Goal: Information Seeking & Learning: Find specific fact

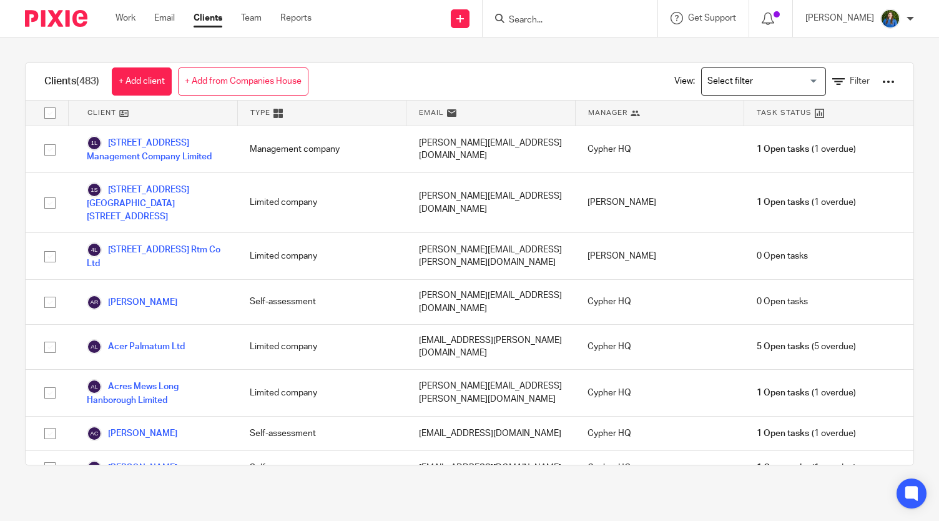
click at [542, 24] on input "Search" at bounding box center [564, 20] width 112 height 11
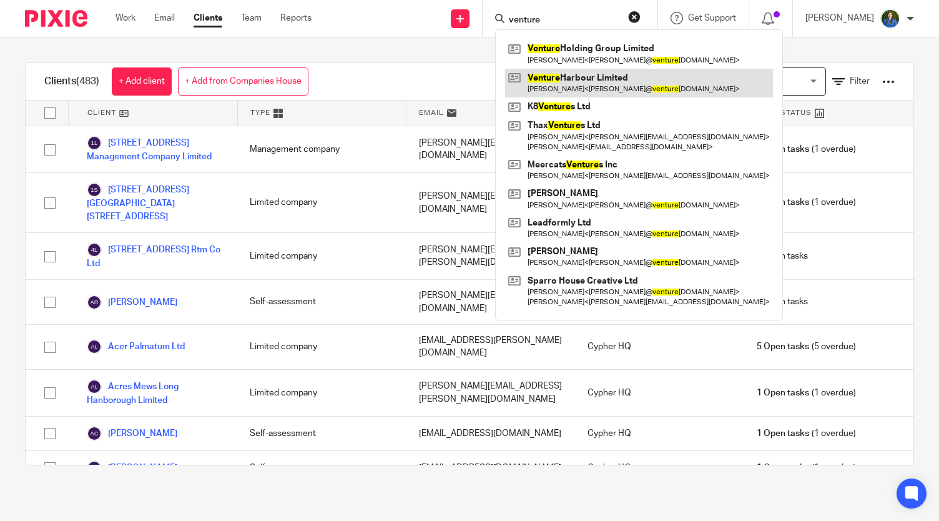
type input "venture"
click at [555, 82] on link at bounding box center [639, 83] width 268 height 29
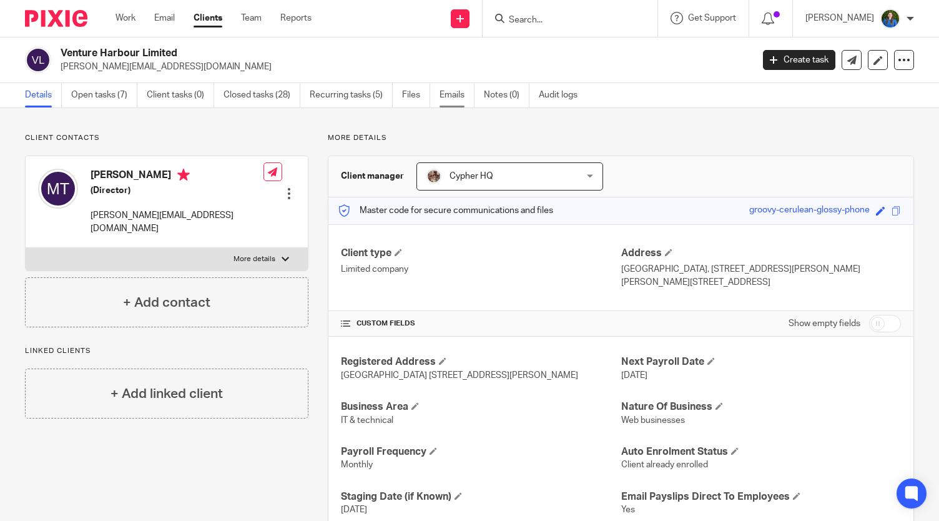
click at [447, 98] on link "Emails" at bounding box center [457, 95] width 35 height 24
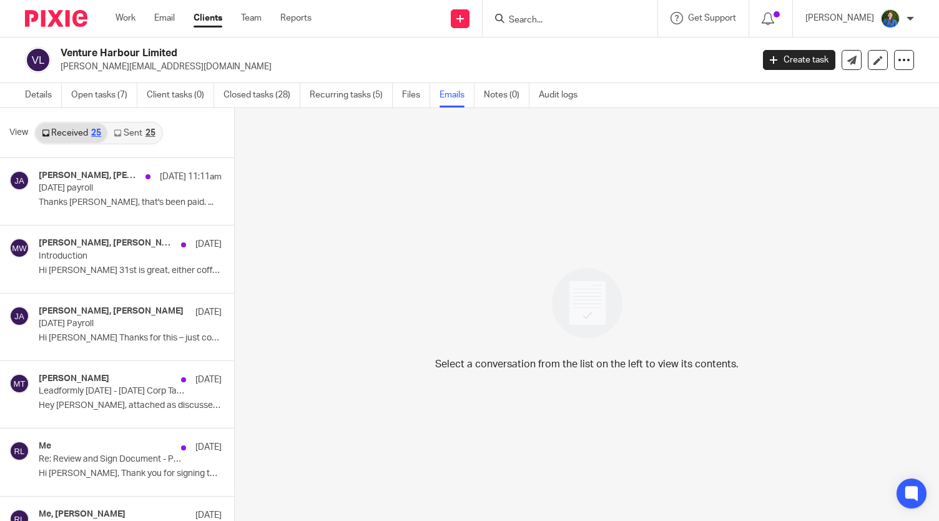
click at [134, 136] on link "Sent 25" at bounding box center [134, 133] width 54 height 20
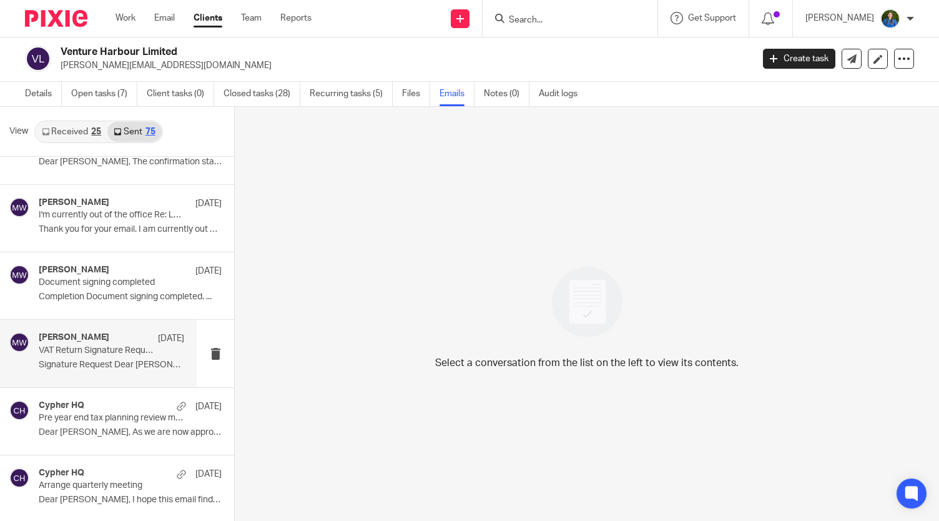
scroll to position [4697, 0]
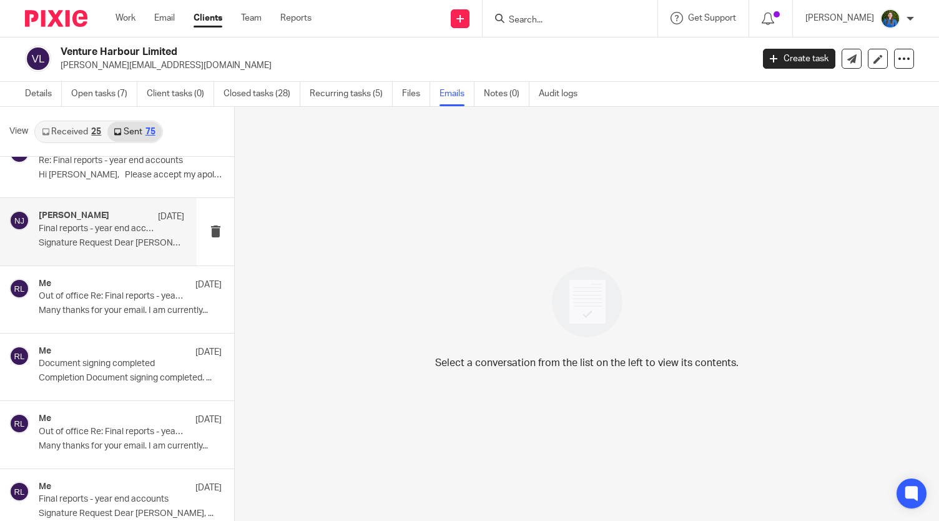
click at [92, 238] on p "Signature Request Dear Marcus, ..." at bounding box center [112, 243] width 146 height 11
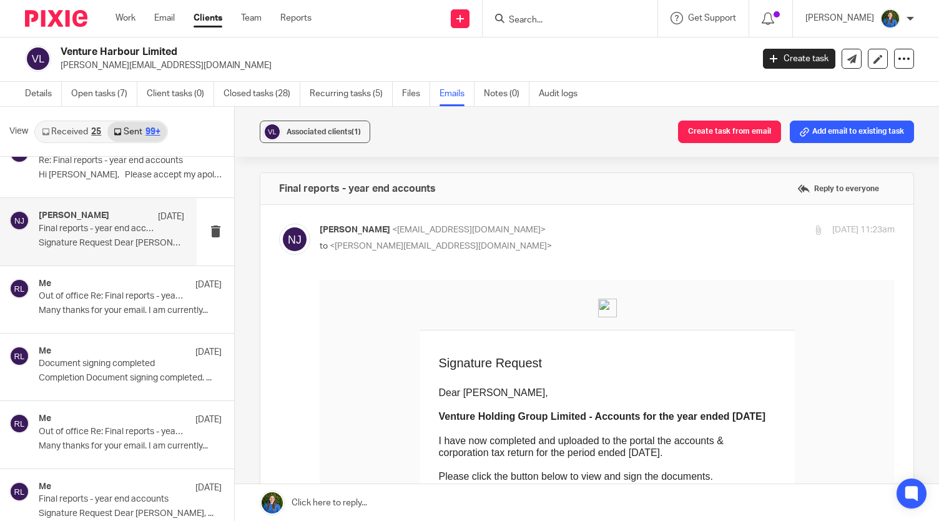
scroll to position [4634, 0]
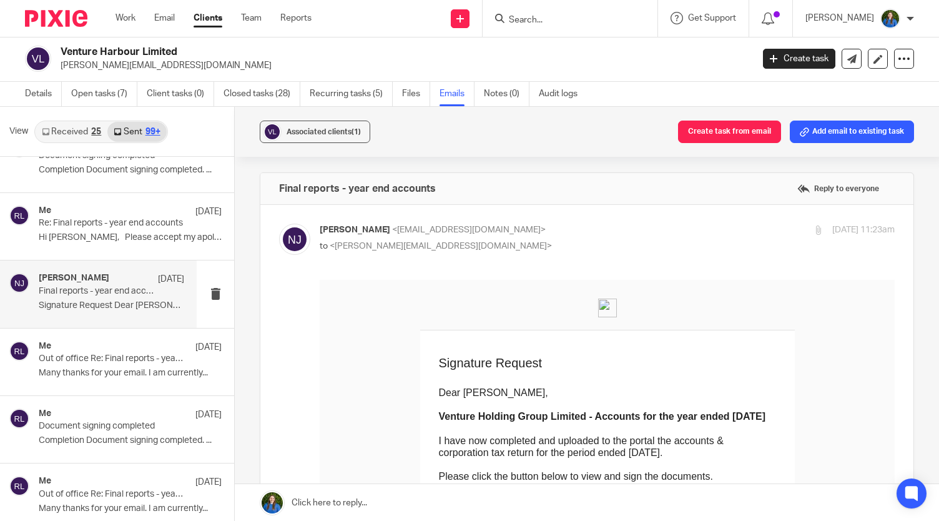
click at [92, 229] on div "Me 30 Sep Re: Final reports - year end accounts Hi Marcus, Please accept my apo…" at bounding box center [130, 227] width 183 height 42
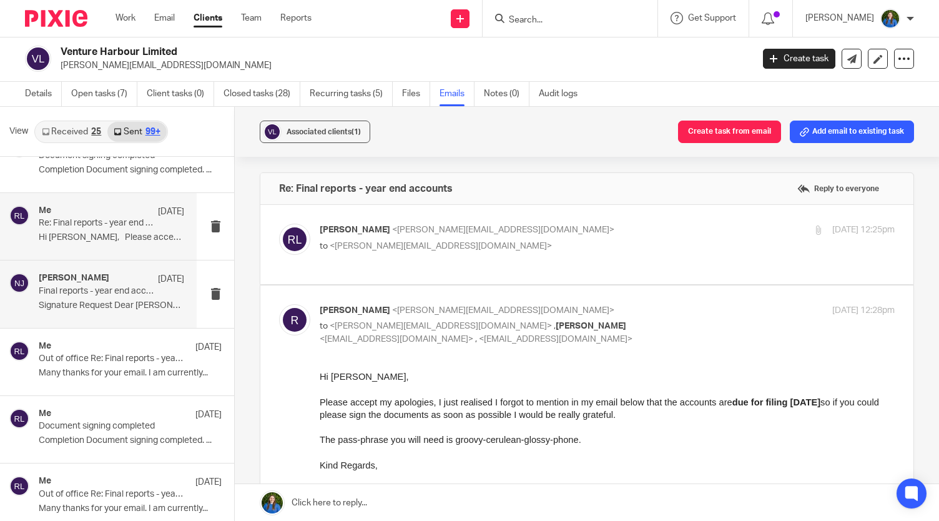
scroll to position [0, 0]
click at [545, 247] on p "to <marcus@ventureharbour.com>" at bounding box center [512, 246] width 384 height 13
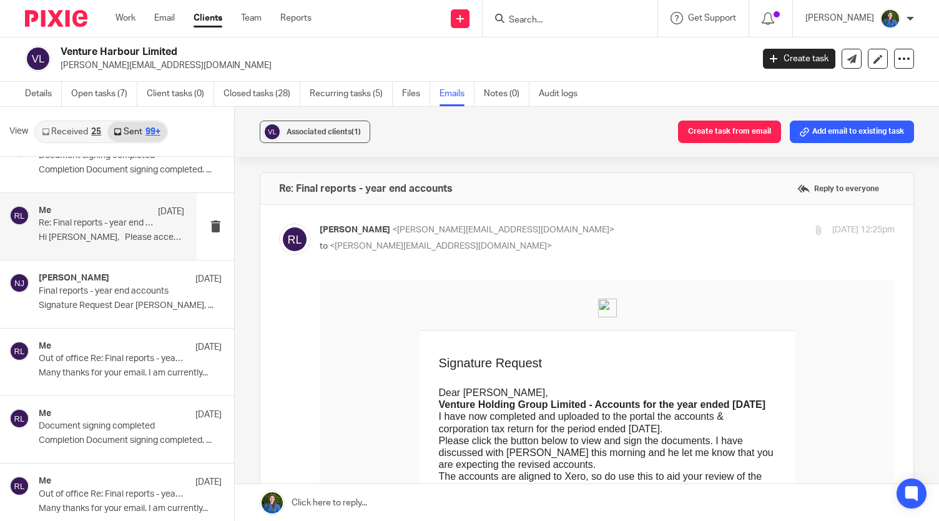
click at [516, 240] on p "to <marcus@ventureharbour.com>" at bounding box center [512, 246] width 384 height 13
checkbox input "false"
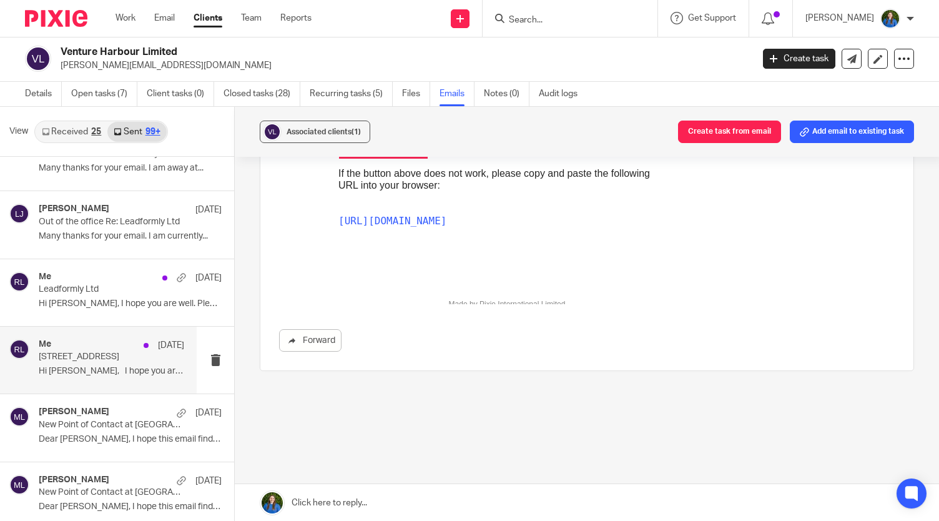
scroll to position [6196, 0]
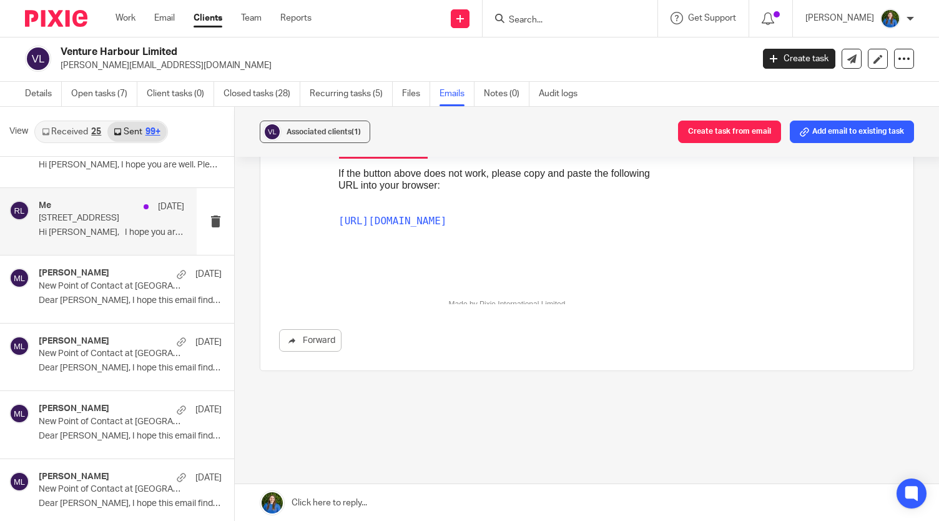
click at [82, 213] on p "36 The Street Crowmarsh" at bounding box center [97, 218] width 116 height 11
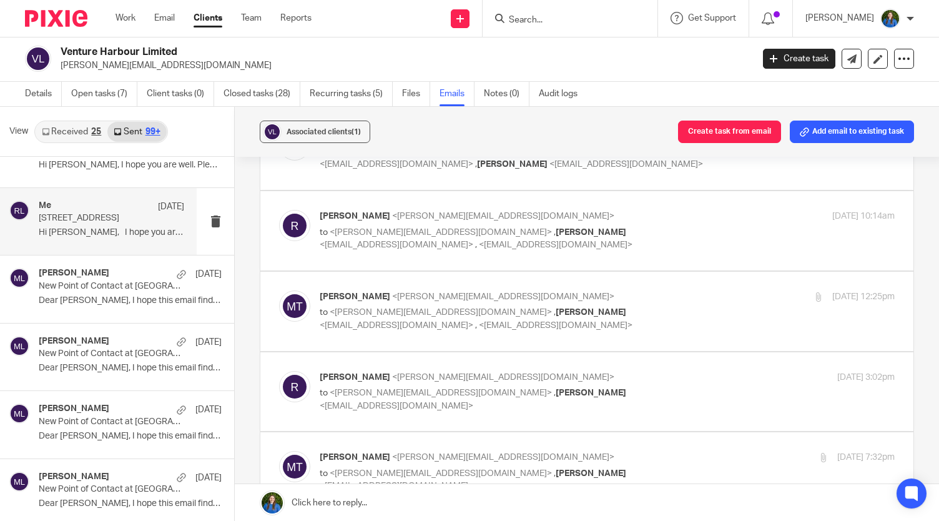
scroll to position [0, 0]
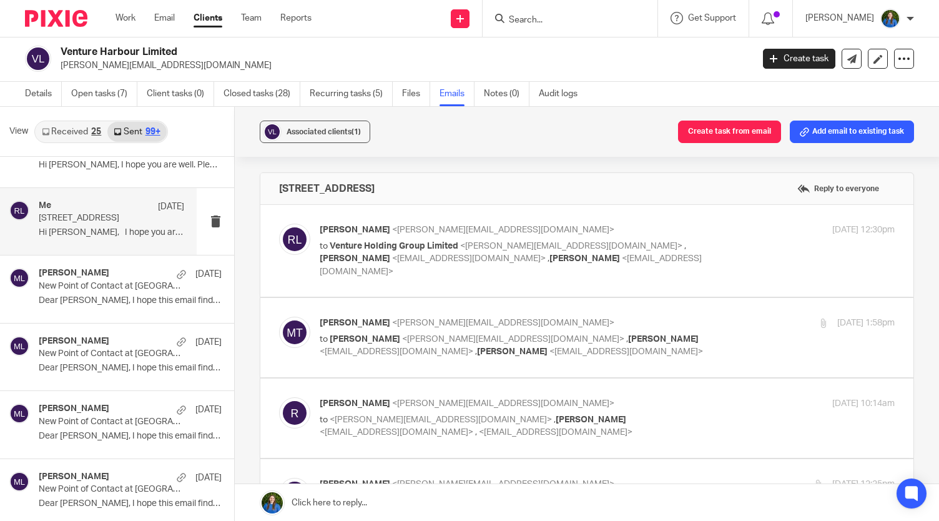
click at [462, 230] on span "<rosie@cypherhq.co.uk>" at bounding box center [503, 229] width 222 height 9
checkbox input "true"
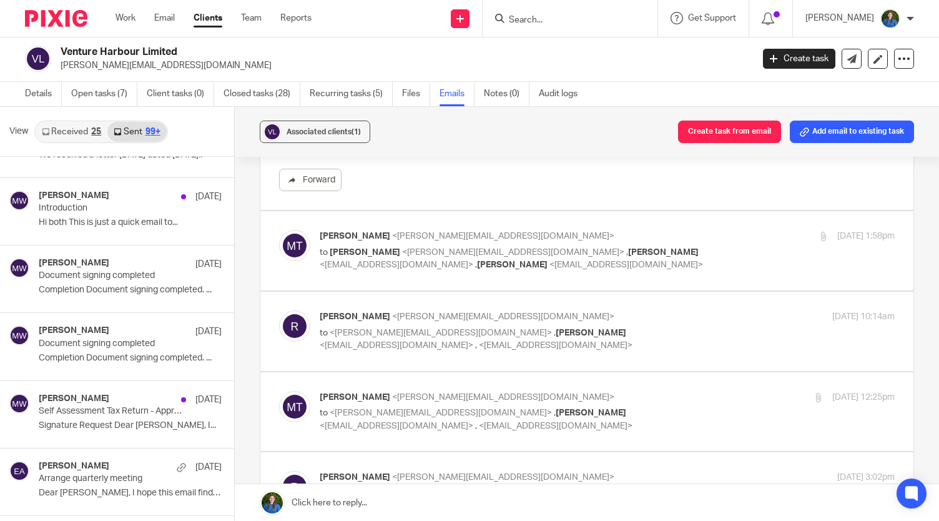
scroll to position [312, 0]
click at [628, 247] on span "[PERSON_NAME]" at bounding box center [663, 251] width 71 height 9
checkbox input "true"
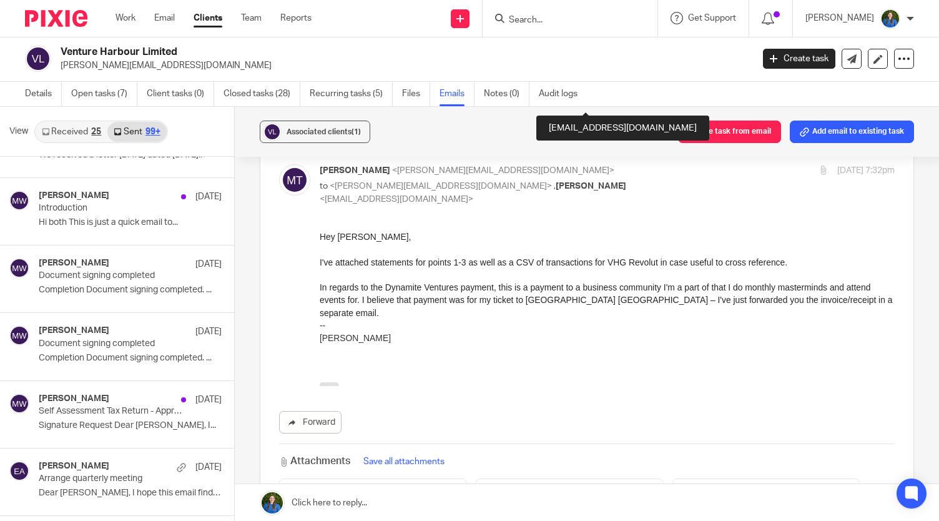
scroll to position [750, 0]
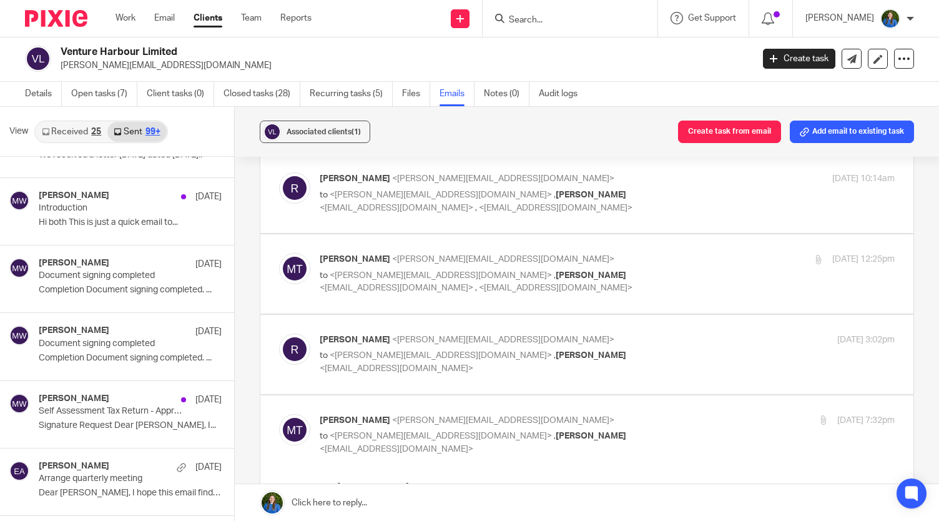
click at [590, 189] on p "to <marcus@ventureharbour.com> , Matthew Williams <matt@cypherhq.co.uk> , <laur…" at bounding box center [512, 202] width 384 height 26
checkbox input "true"
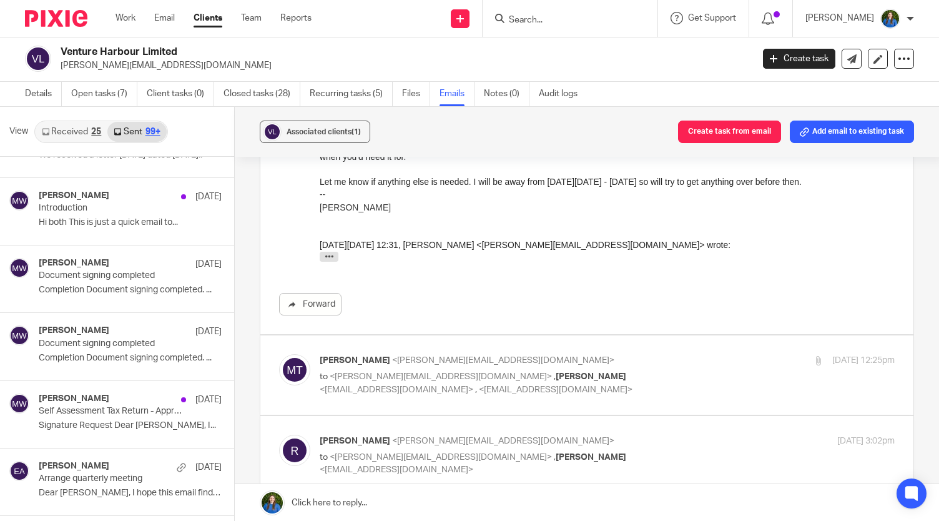
scroll to position [1249, 0]
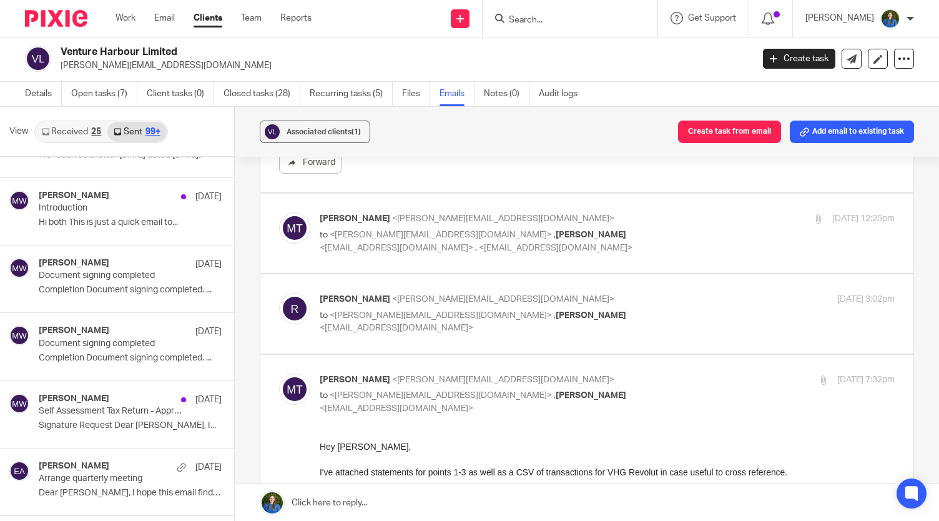
click at [473, 244] on span "<[EMAIL_ADDRESS][DOMAIN_NAME]>" at bounding box center [397, 248] width 154 height 9
checkbox input "true"
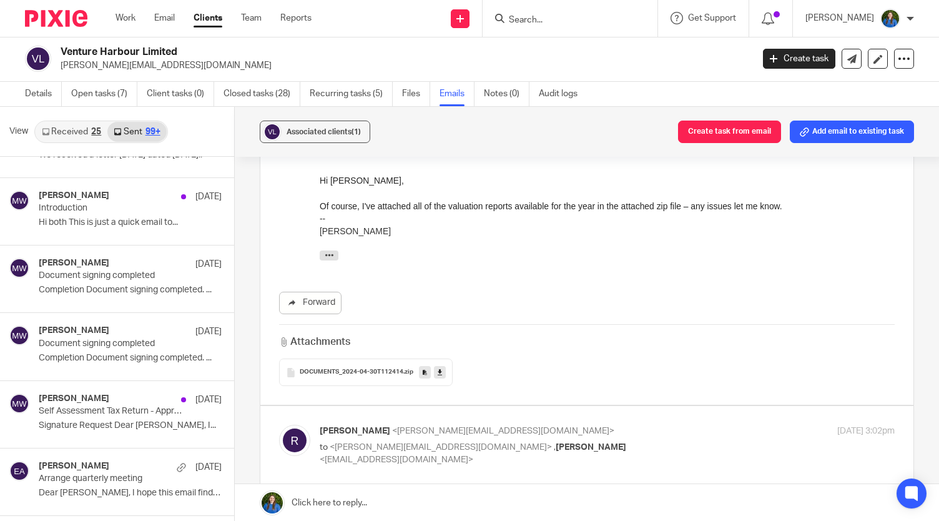
scroll to position [1499, 0]
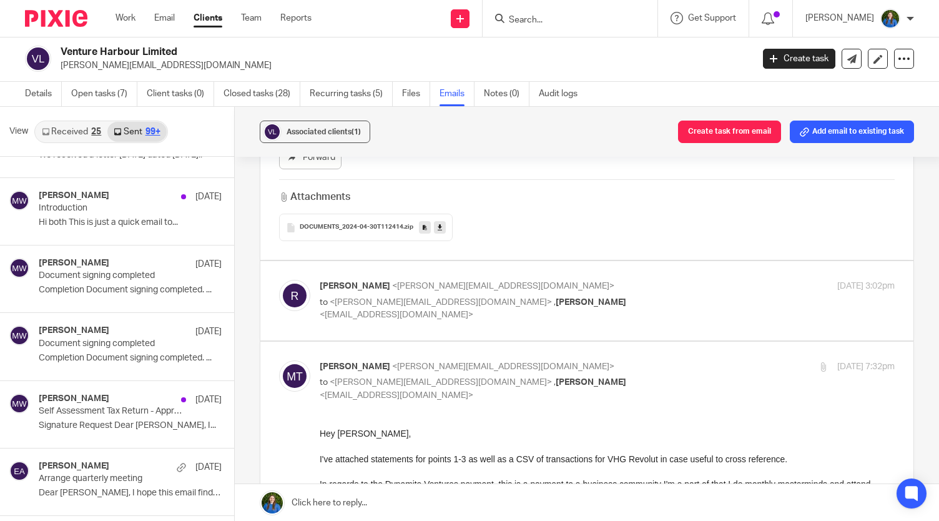
click at [551, 280] on div "rosie <rosie@cypherhq.co.uk> to <marcus@ventureharbour.com> , Matthew Williams …" at bounding box center [512, 301] width 384 height 42
checkbox input "true"
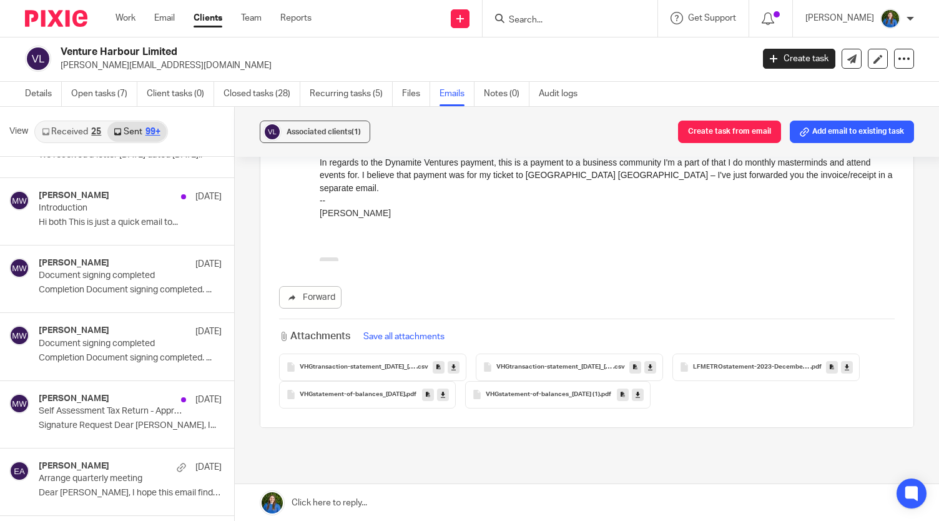
scroll to position [2335, 0]
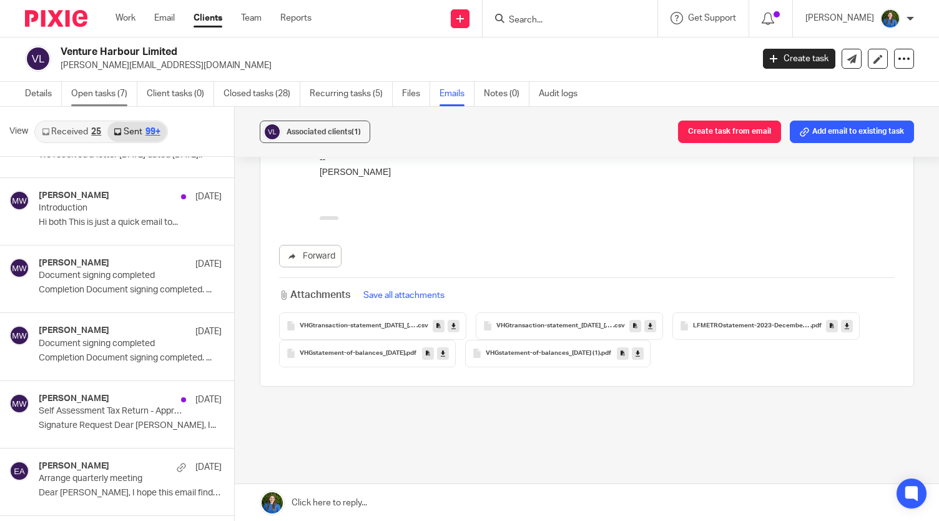
click at [102, 99] on link "Open tasks (7)" at bounding box center [104, 94] width 66 height 24
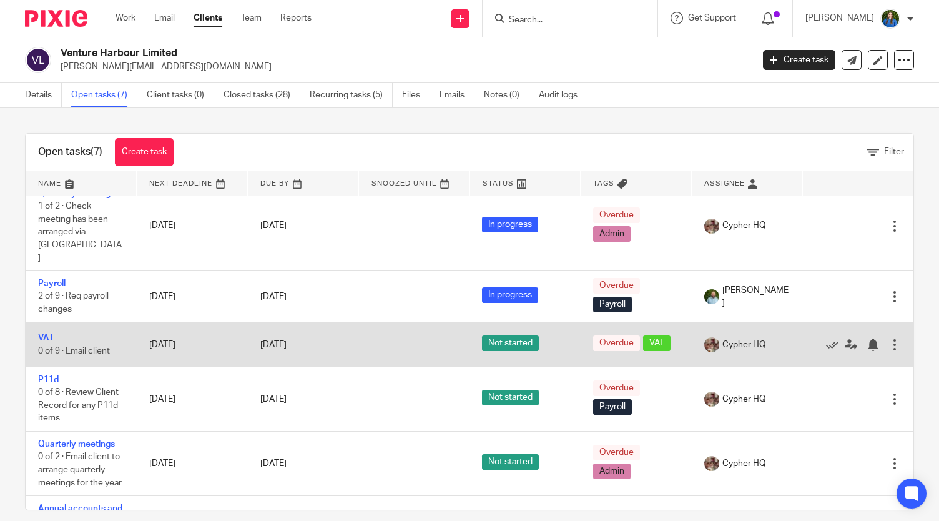
scroll to position [118, 0]
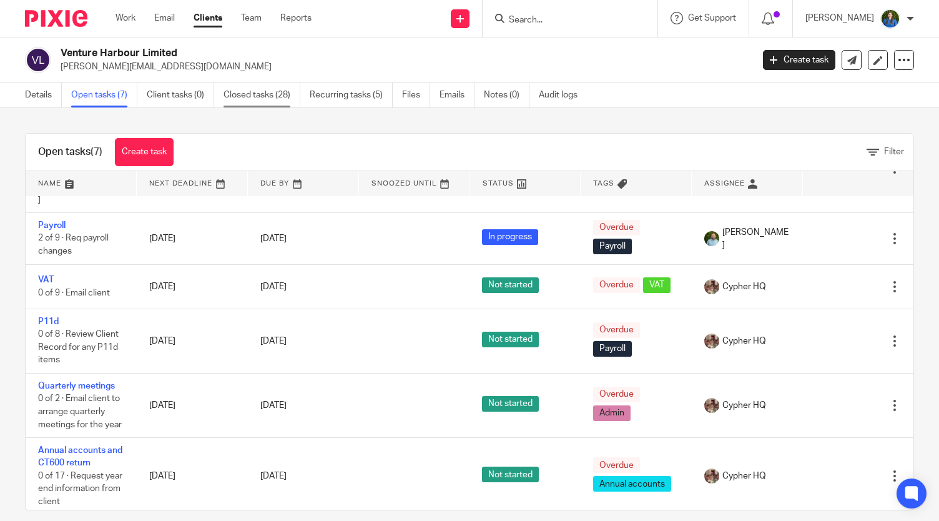
click at [235, 87] on link "Closed tasks (28)" at bounding box center [262, 95] width 77 height 24
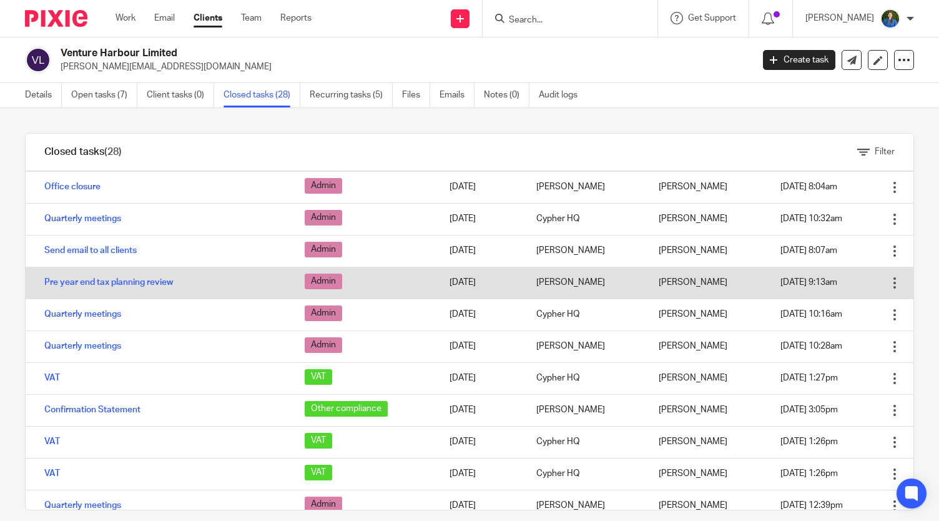
scroll to position [250, 0]
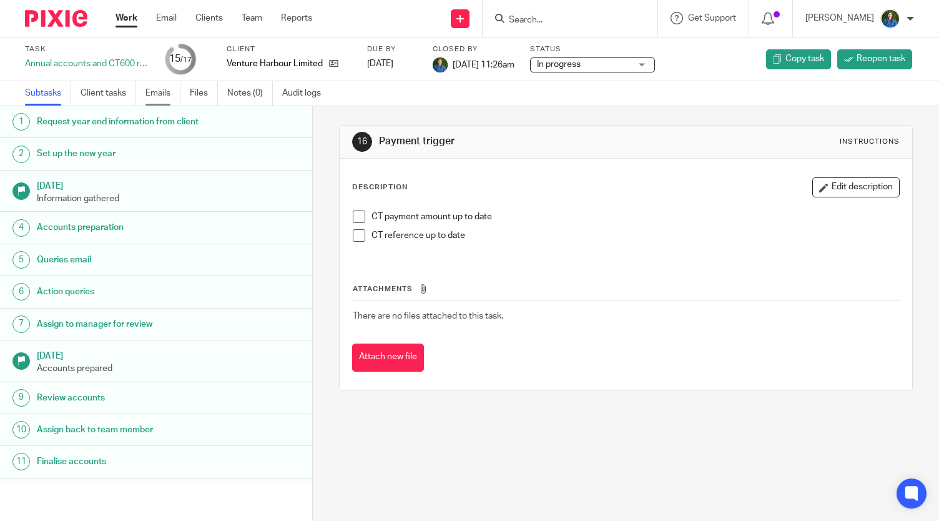
click at [164, 91] on link "Emails" at bounding box center [163, 93] width 35 height 24
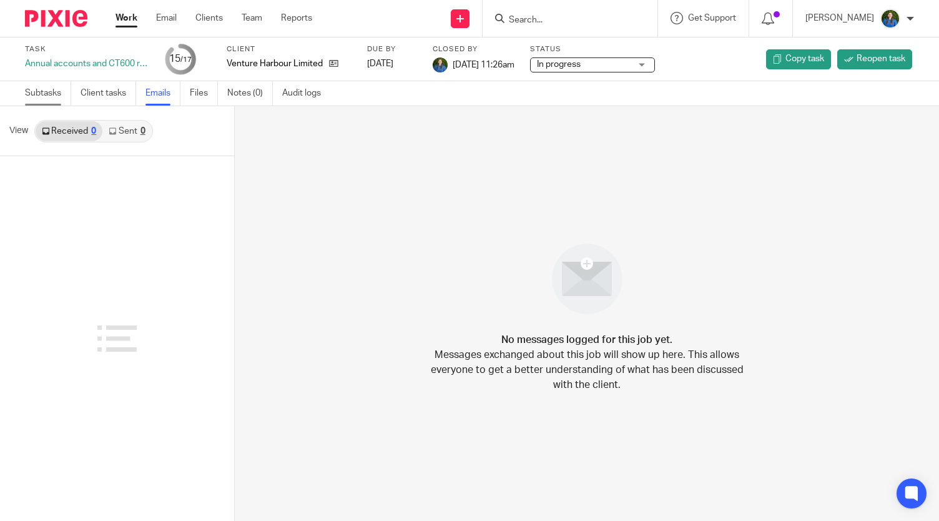
click at [51, 94] on link "Subtasks" at bounding box center [48, 93] width 46 height 24
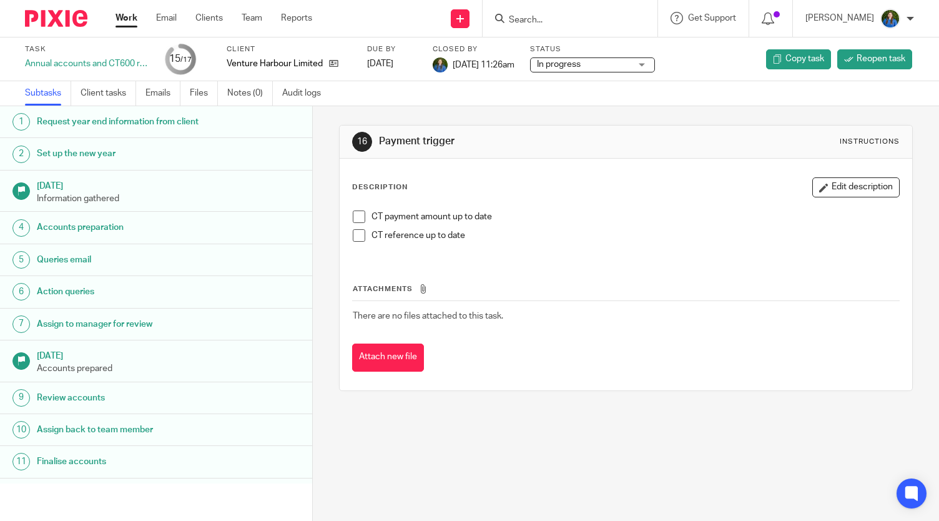
click at [71, 187] on h1 "[DATE]" at bounding box center [169, 185] width 264 height 16
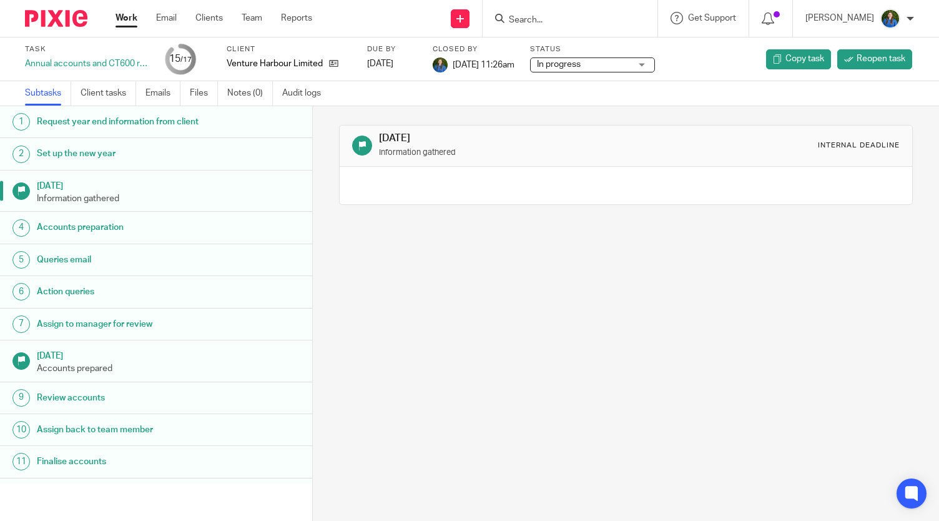
click at [452, 144] on h1 "[DATE]" at bounding box center [516, 138] width 274 height 13
click at [84, 126] on h1 "Request year end information from client" at bounding box center [125, 121] width 176 height 19
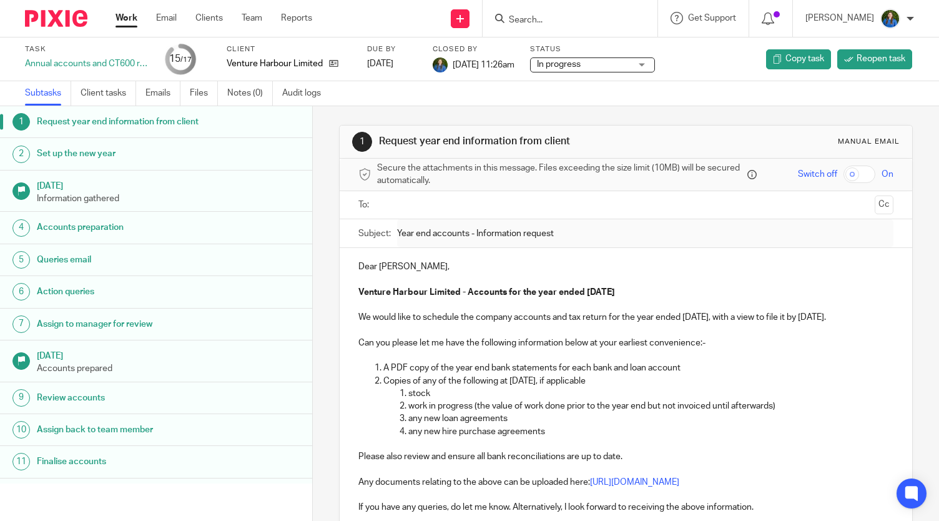
scroll to position [62, 0]
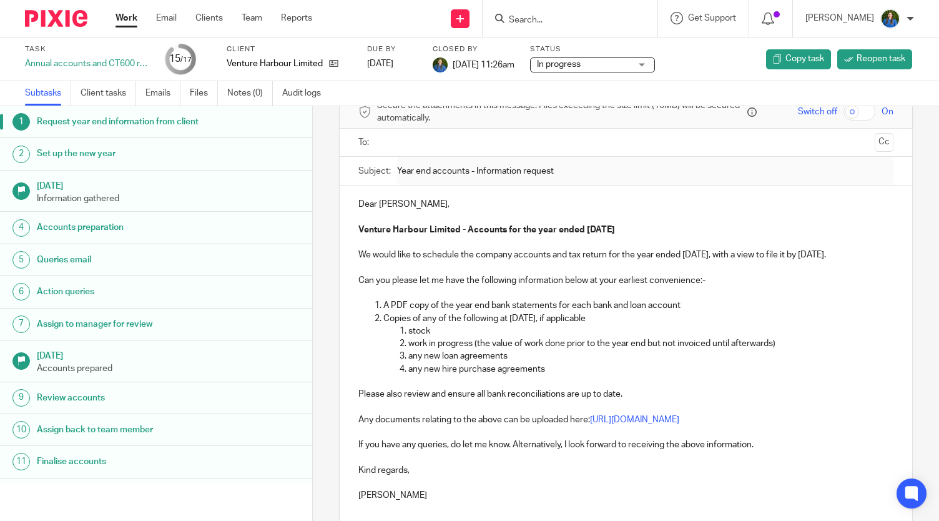
click at [354, 202] on div "Dear Marcus, Venture Harbour Limited - Accounts for the year ended 31 Dec 2024 …" at bounding box center [626, 348] width 573 height 325
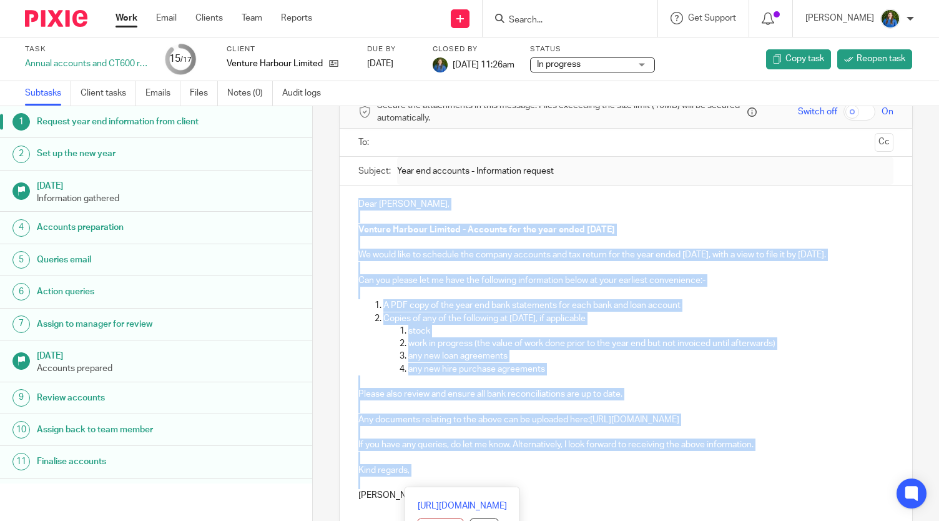
drag, startPoint x: 354, startPoint y: 202, endPoint x: 767, endPoint y: 477, distance: 496.0
click at [767, 477] on div "Dear Marcus, Venture Harbour Limited - Accounts for the year ended 31 Dec 2024 …" at bounding box center [626, 348] width 573 height 325
copy div "Dear Marcus, Venture Harbour Limited - Accounts for the year ended 31 Dec 2024 …"
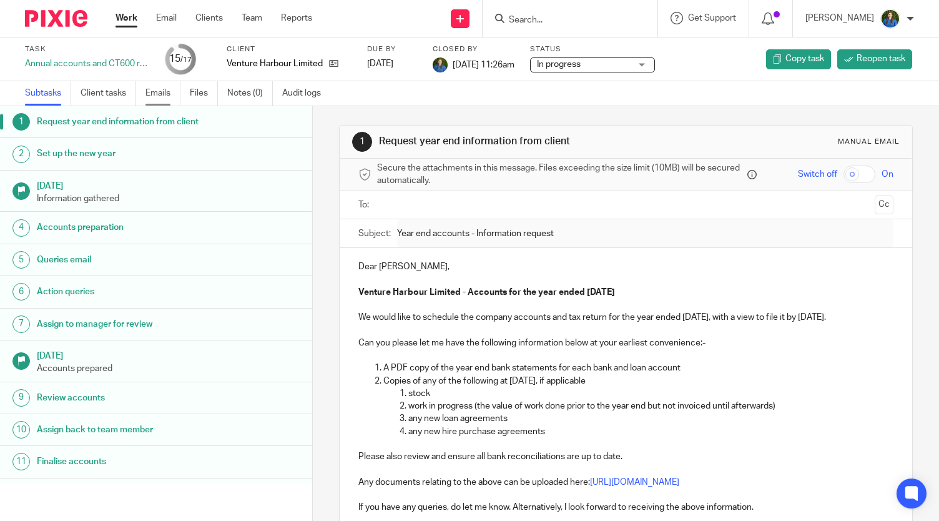
click at [179, 86] on link "Emails" at bounding box center [163, 93] width 35 height 24
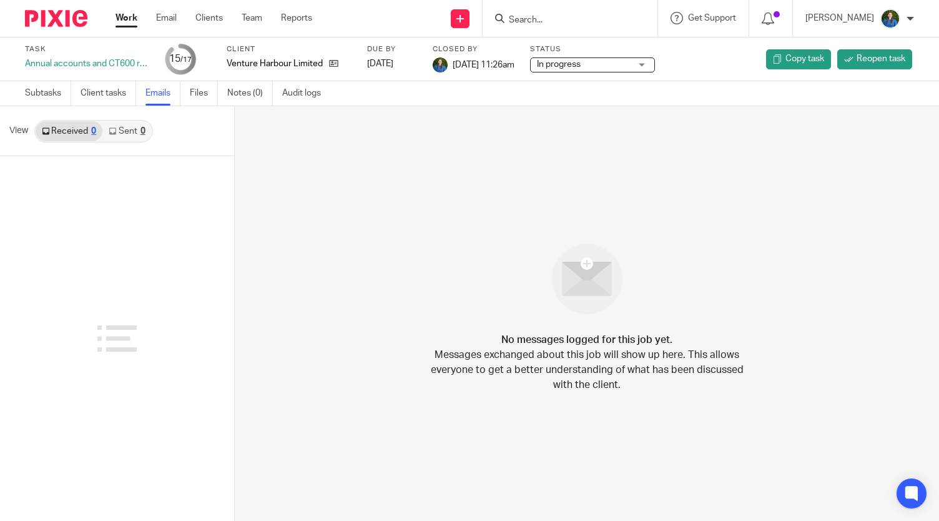
click at [113, 126] on link "Sent 0" at bounding box center [126, 131] width 49 height 20
click at [332, 63] on icon at bounding box center [333, 63] width 9 height 9
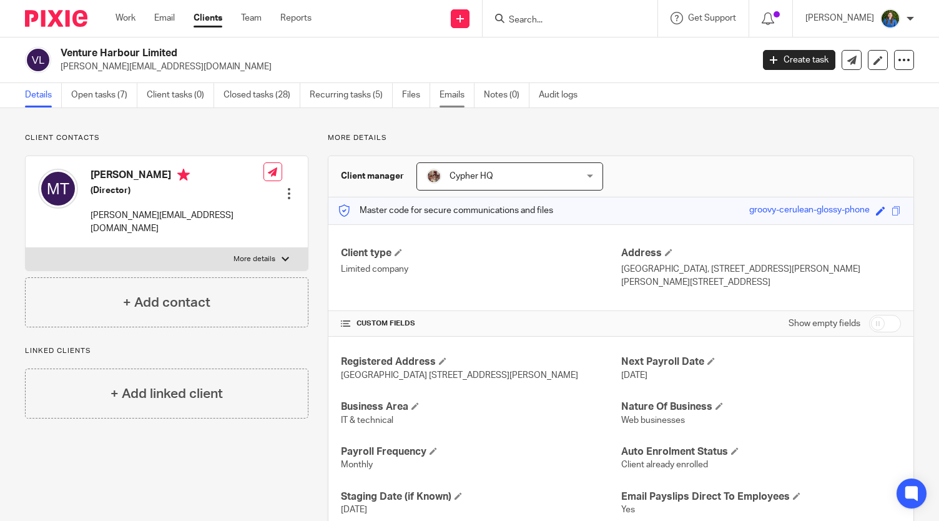
click at [456, 96] on link "Emails" at bounding box center [457, 95] width 35 height 24
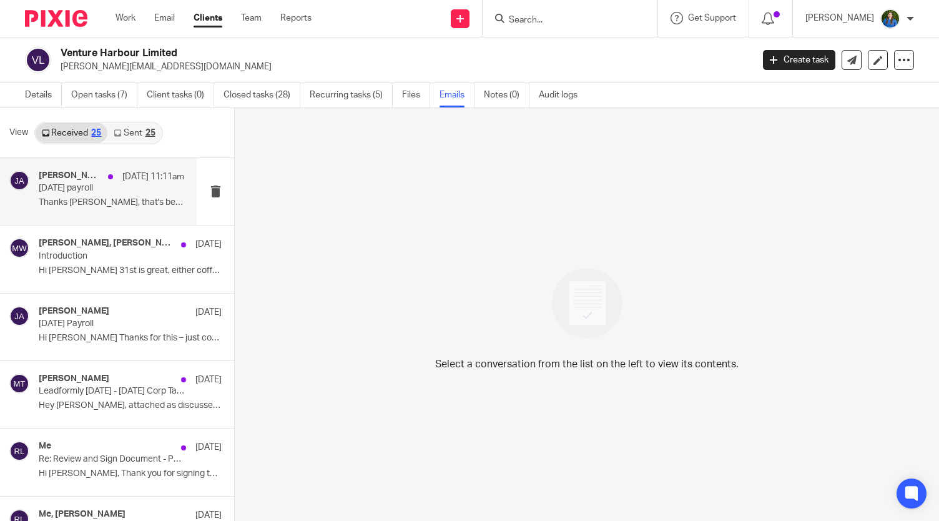
click at [75, 213] on div "[PERSON_NAME] [DATE] 11:11am [DATE] payroll Thanks [PERSON_NAME], that's been p…" at bounding box center [98, 191] width 197 height 67
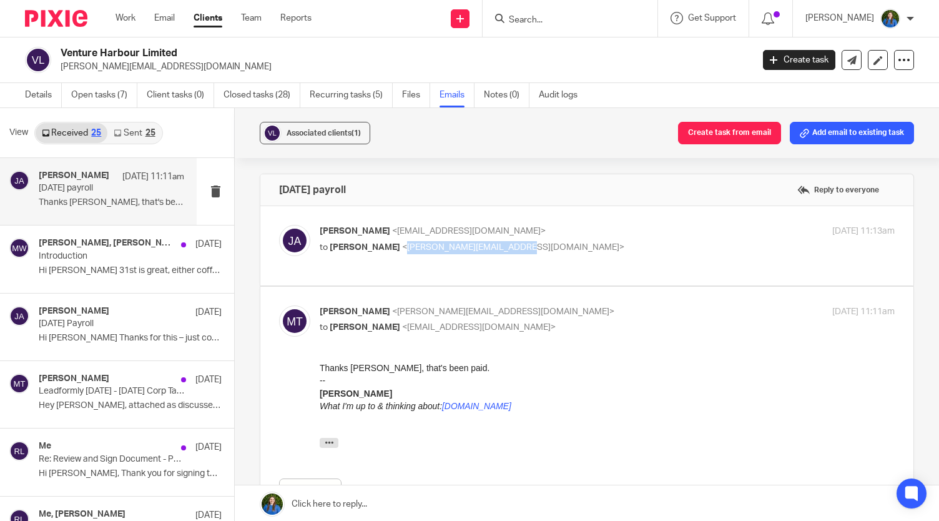
drag, startPoint x: 394, startPoint y: 247, endPoint x: 512, endPoint y: 251, distance: 118.1
click at [512, 251] on p "to Marcus Taylor <marcus@ventureharbour.com>" at bounding box center [512, 247] width 384 height 13
copy span "[PERSON_NAME][EMAIL_ADDRESS][DOMAIN_NAME]"
click at [593, 22] on input "Search" at bounding box center [564, 20] width 112 height 11
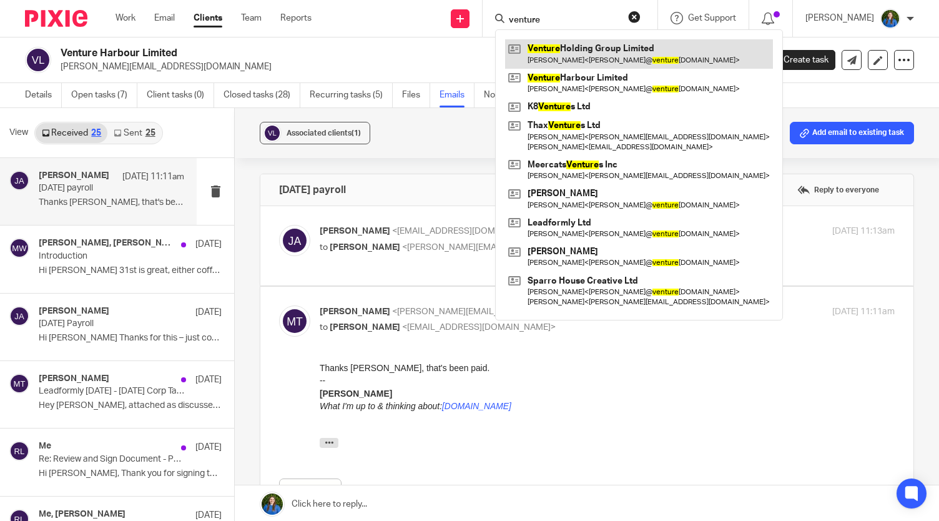
type input "venture"
click at [587, 58] on link at bounding box center [639, 53] width 268 height 29
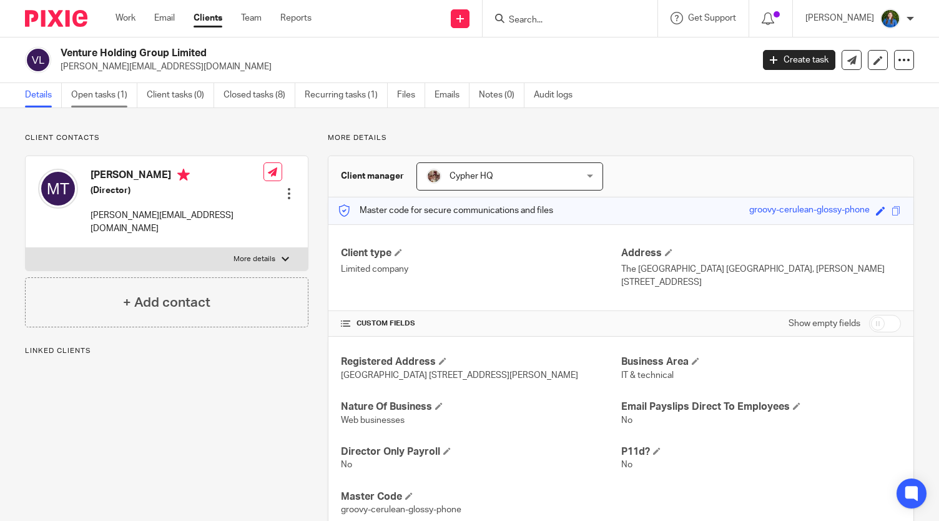
click at [97, 104] on link "Open tasks (1)" at bounding box center [104, 95] width 66 height 24
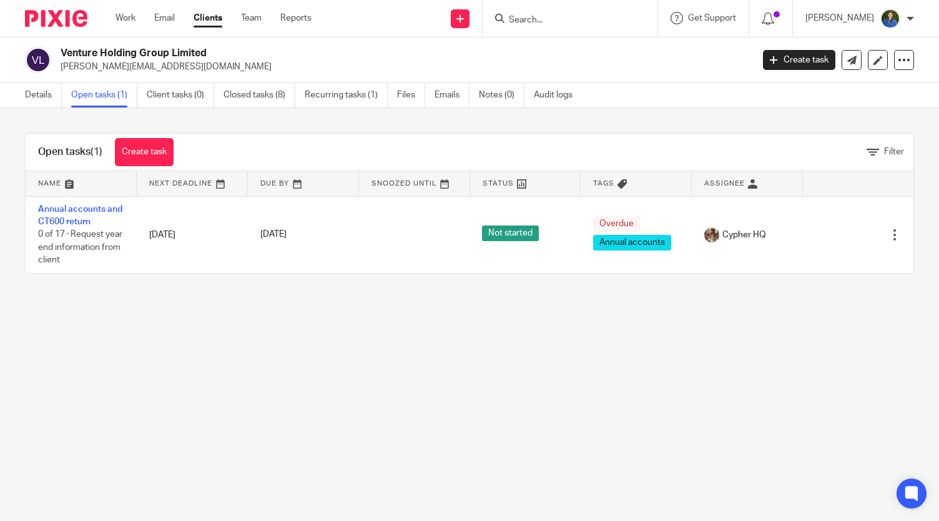
click at [397, 99] on ul "Details Open tasks (1) Client tasks (0) Closed tasks (8) Recurring tasks (1) Fi…" at bounding box center [308, 95] width 567 height 24
click at [397, 102] on link "Files" at bounding box center [411, 95] width 28 height 24
click at [451, 98] on link "Emails" at bounding box center [452, 95] width 35 height 24
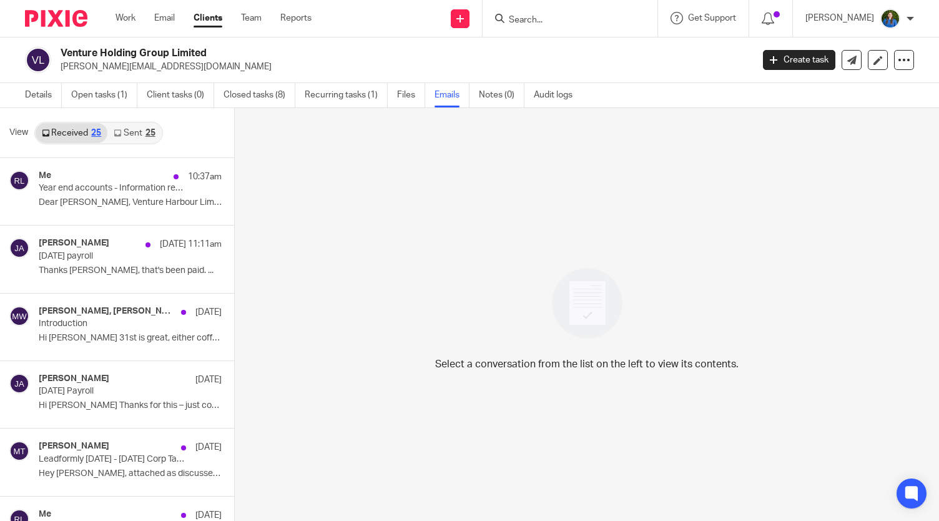
click at [66, 100] on ul "Details Open tasks (1) Client tasks (0) Closed tasks (8) Recurring tasks (1) Fi…" at bounding box center [308, 95] width 567 height 24
click at [94, 102] on link "Open tasks (1)" at bounding box center [104, 95] width 66 height 24
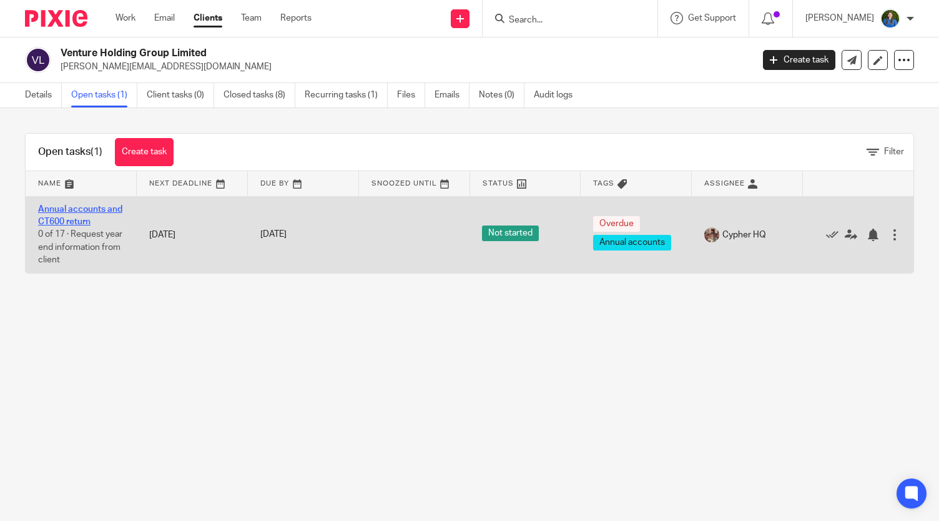
click at [89, 209] on link "Annual accounts and CT600 return" at bounding box center [80, 215] width 84 height 21
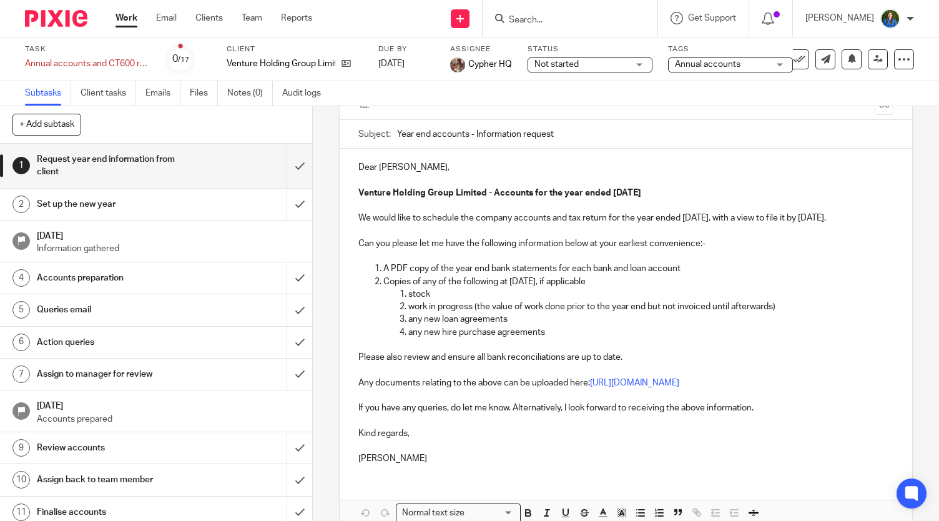
scroll to position [125, 0]
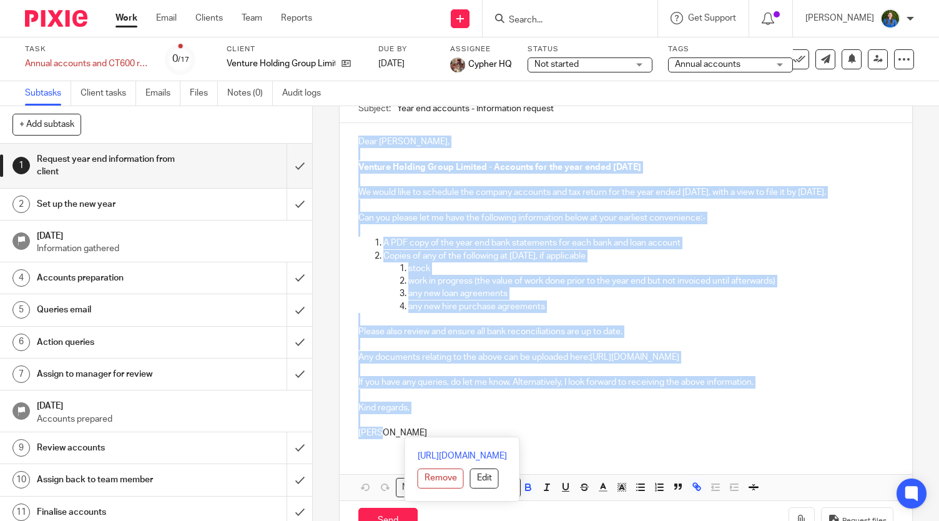
drag, startPoint x: 355, startPoint y: 140, endPoint x: 743, endPoint y: 439, distance: 489.9
click at [743, 439] on div "Dear Marcus, Venture Holding Group Limited - Accounts for the year ended 31 Dec…" at bounding box center [626, 285] width 573 height 325
copy div "Dear Marcus, Venture Holding Group Limited - Accounts for the year ended 31 Dec…"
click at [351, 64] on div "Venture Holding Group Limited" at bounding box center [295, 63] width 136 height 12
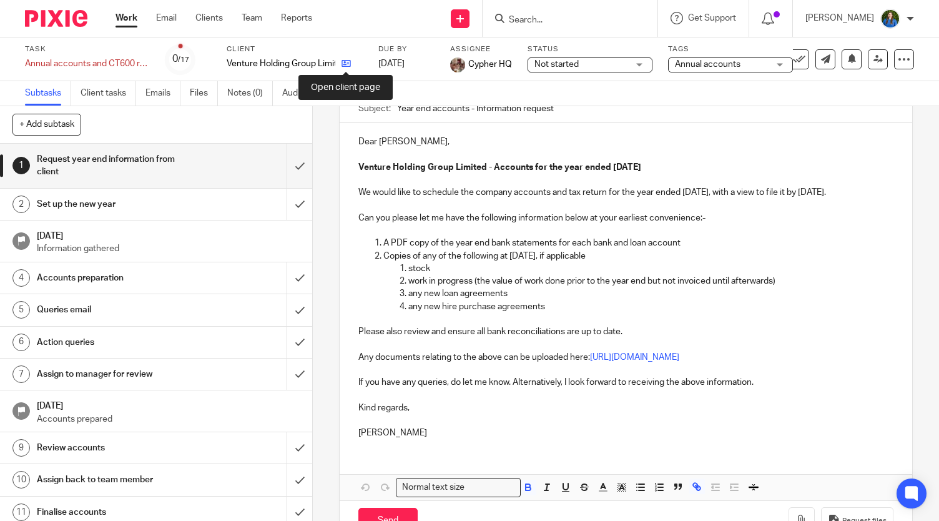
click at [337, 62] on link at bounding box center [343, 63] width 16 height 12
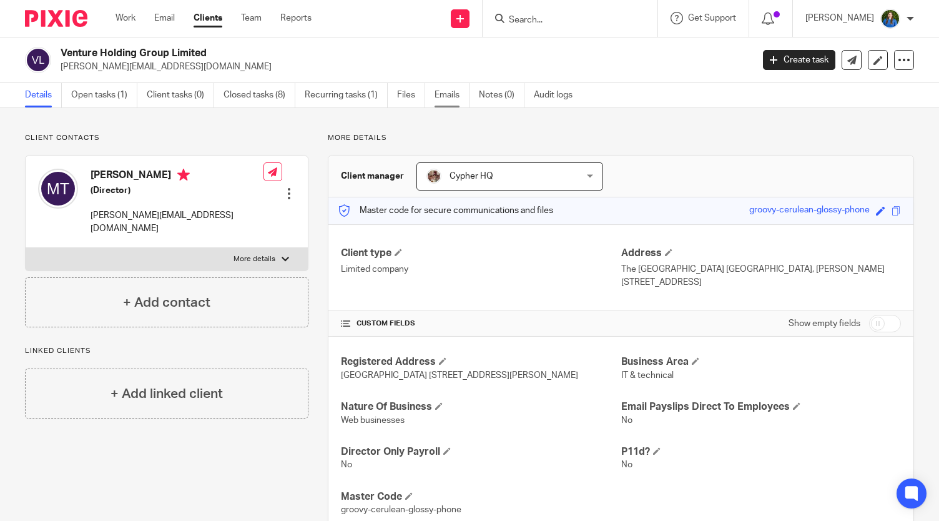
click at [438, 103] on link "Emails" at bounding box center [452, 95] width 35 height 24
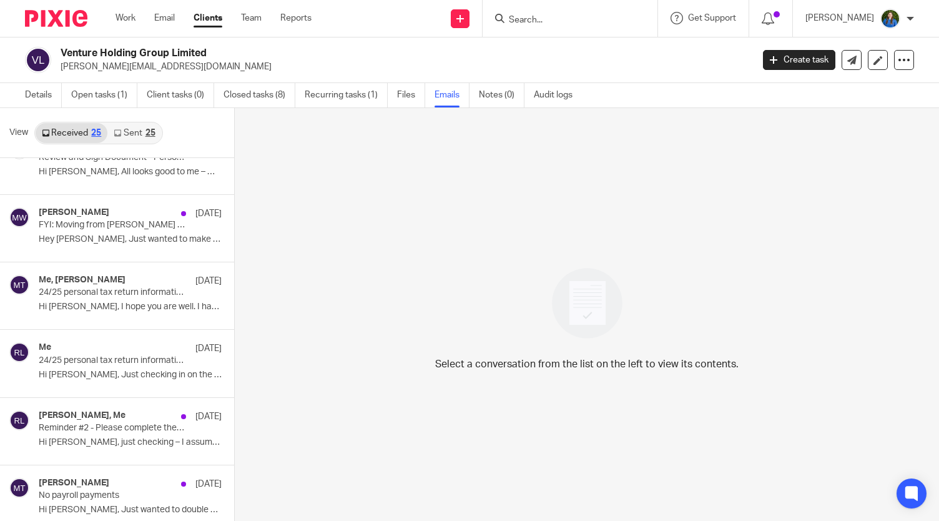
scroll to position [937, 0]
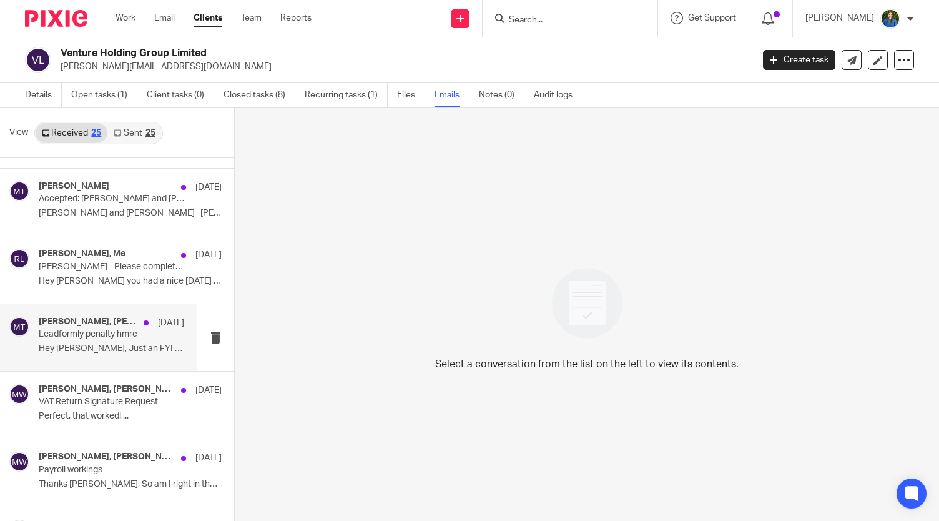
click at [76, 344] on p "Hey [PERSON_NAME], Just an FYI we received another..." at bounding box center [112, 349] width 146 height 11
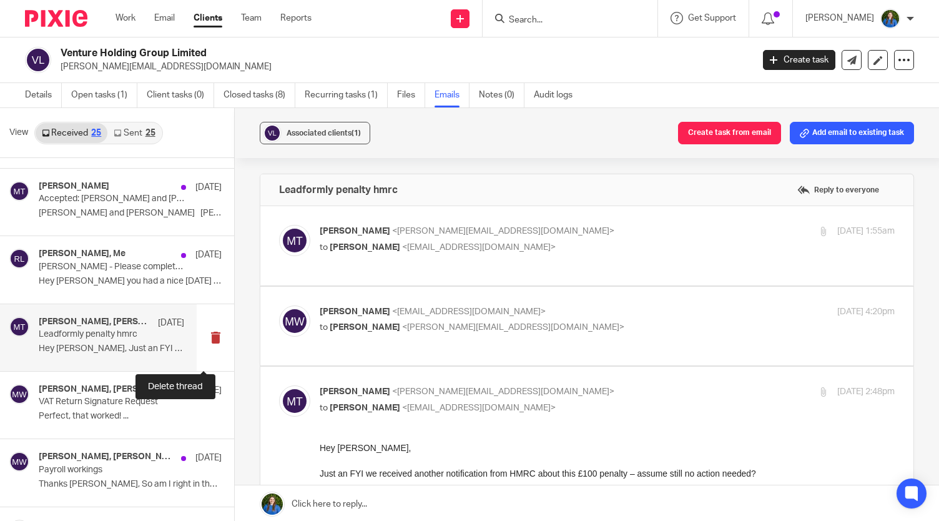
scroll to position [0, 0]
click at [468, 323] on span "<[PERSON_NAME][EMAIL_ADDRESS][DOMAIN_NAME]>" at bounding box center [513, 327] width 222 height 9
checkbox input "true"
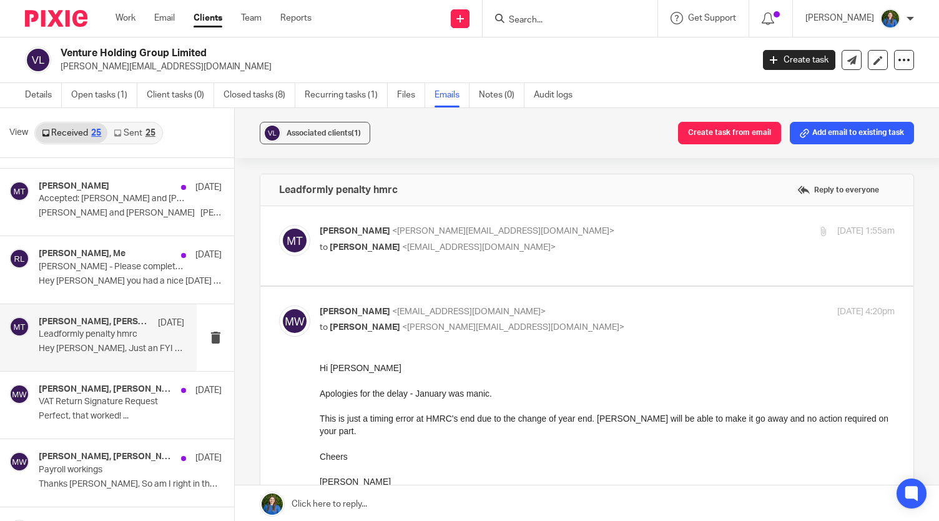
click at [534, 227] on p "[PERSON_NAME] <[EMAIL_ADDRESS][DOMAIN_NAME]>" at bounding box center [512, 231] width 384 height 13
checkbox input "true"
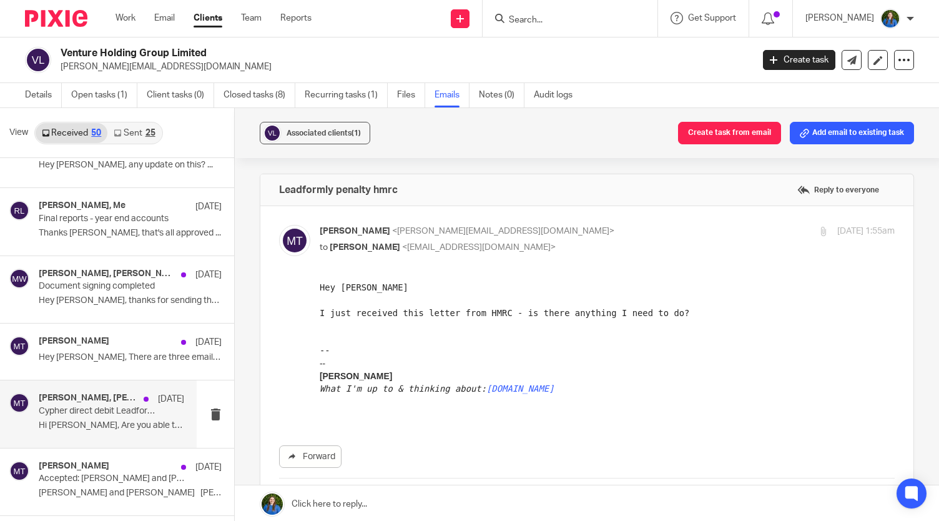
scroll to position [1352, 0]
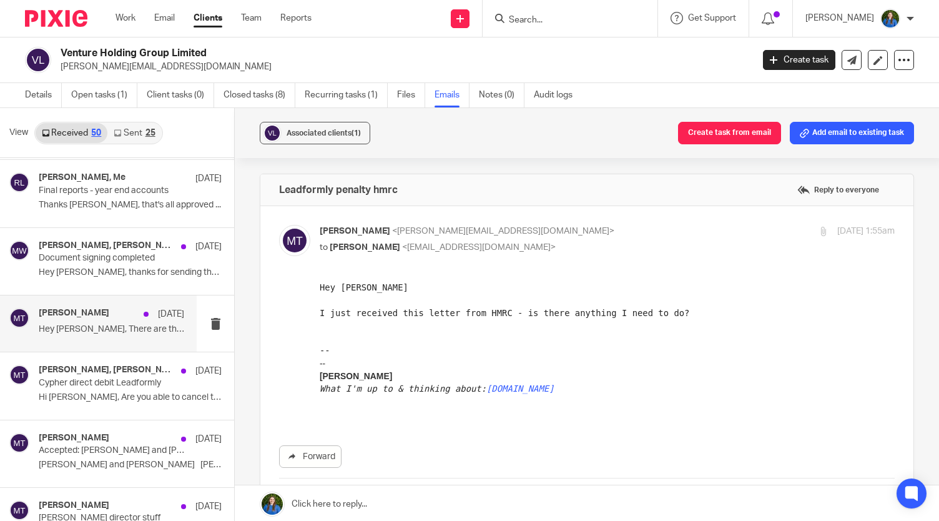
click at [92, 331] on div "[PERSON_NAME] [DATE] Hey [PERSON_NAME], There are three emails I sent in..." at bounding box center [112, 323] width 146 height 31
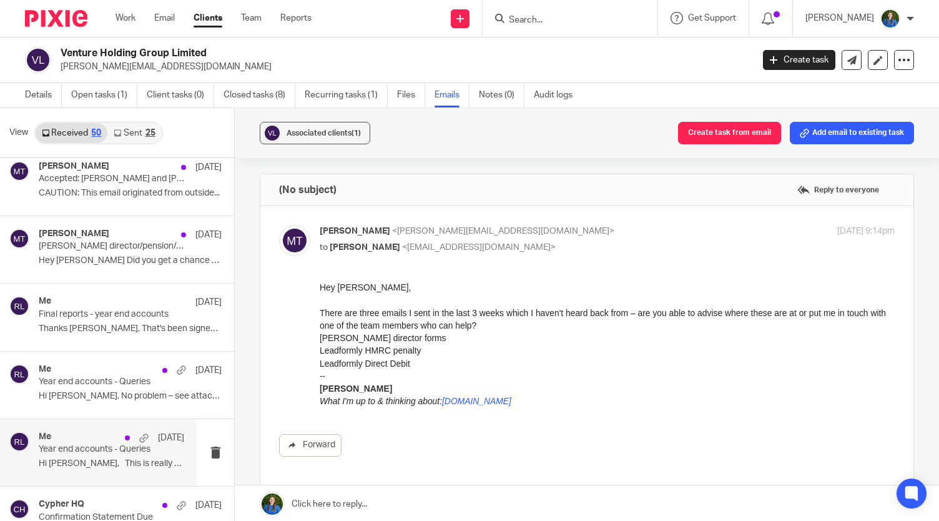
scroll to position [2164, 0]
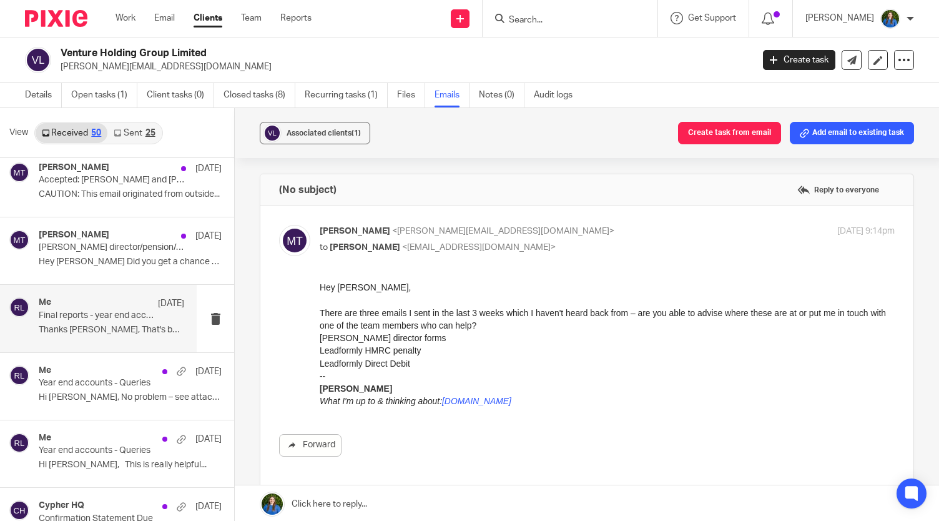
click at [100, 325] on p "Thanks [PERSON_NAME], That's been signed – I was..." at bounding box center [112, 330] width 146 height 11
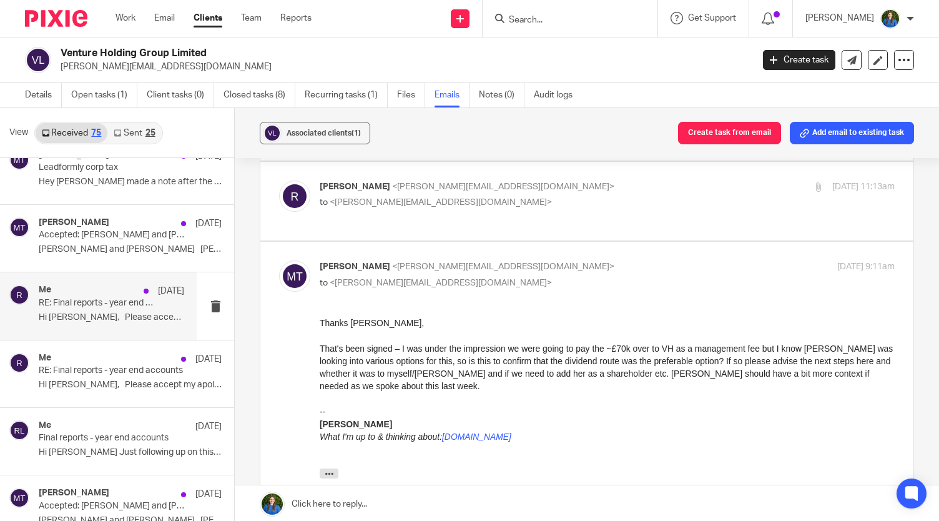
scroll to position [3289, 0]
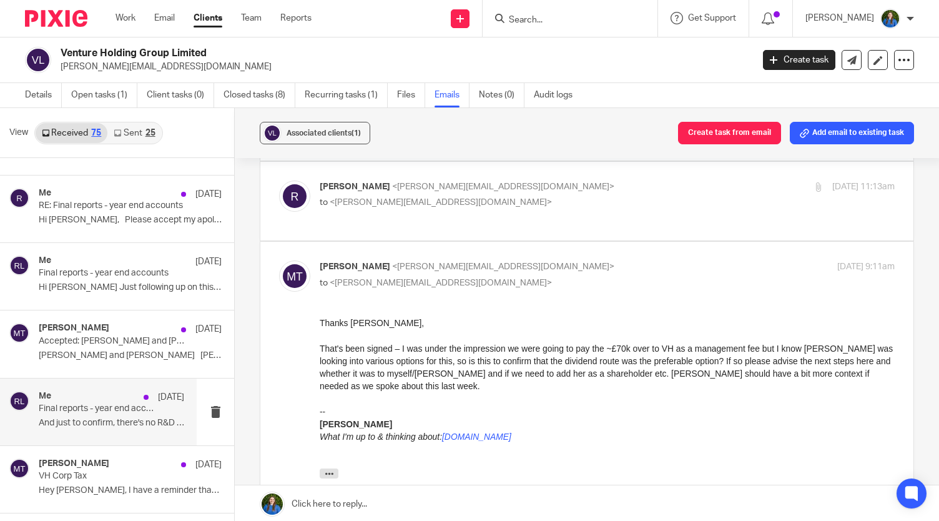
click at [67, 404] on p "Final reports - year end accounts" at bounding box center [97, 409] width 116 height 11
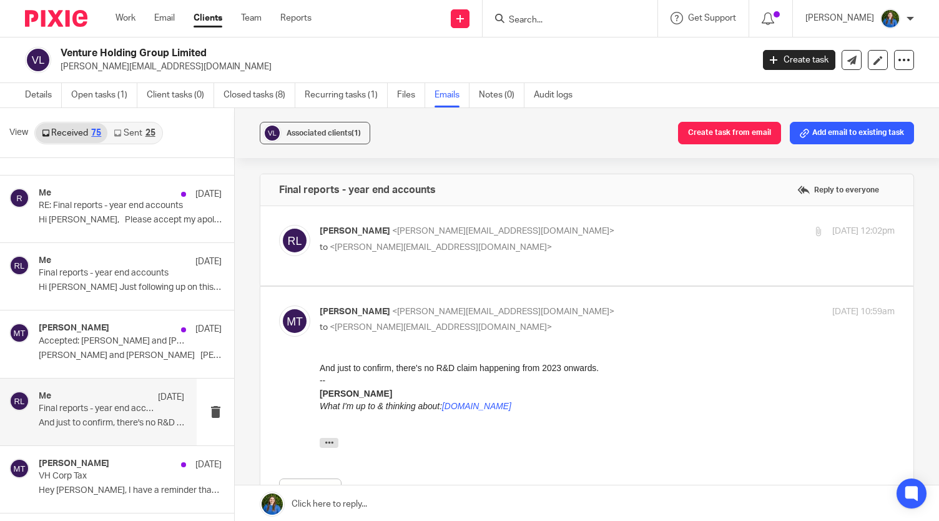
scroll to position [0, 0]
click at [508, 229] on p "[PERSON_NAME] <[PERSON_NAME][EMAIL_ADDRESS][DOMAIN_NAME]>" at bounding box center [512, 231] width 384 height 13
checkbox input "true"
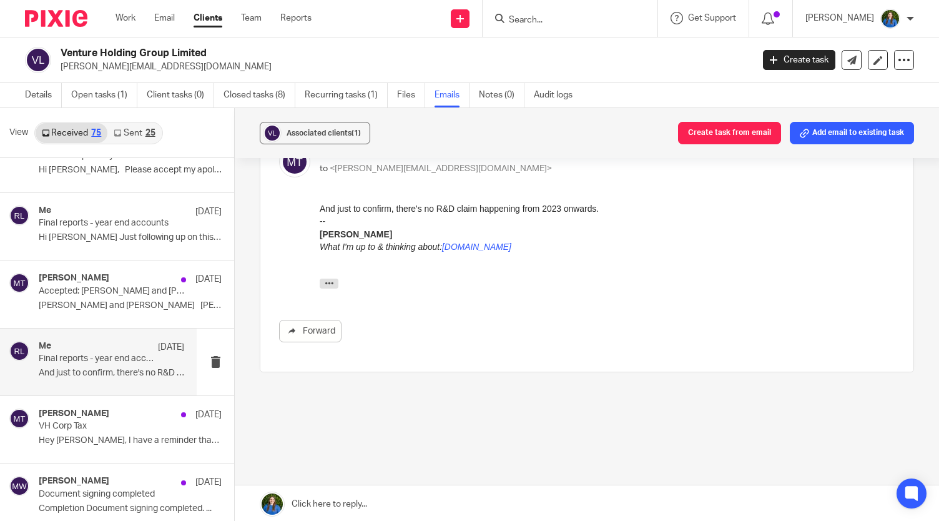
scroll to position [3476, 0]
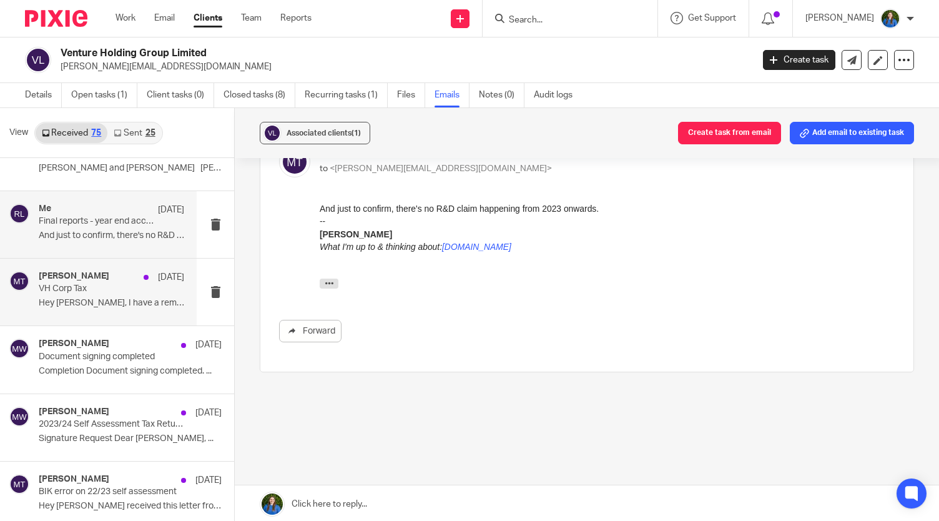
click at [80, 300] on div "[PERSON_NAME] [DATE] VH Corp Tax Hey [PERSON_NAME], I have a reminder that VH's…" at bounding box center [112, 292] width 146 height 42
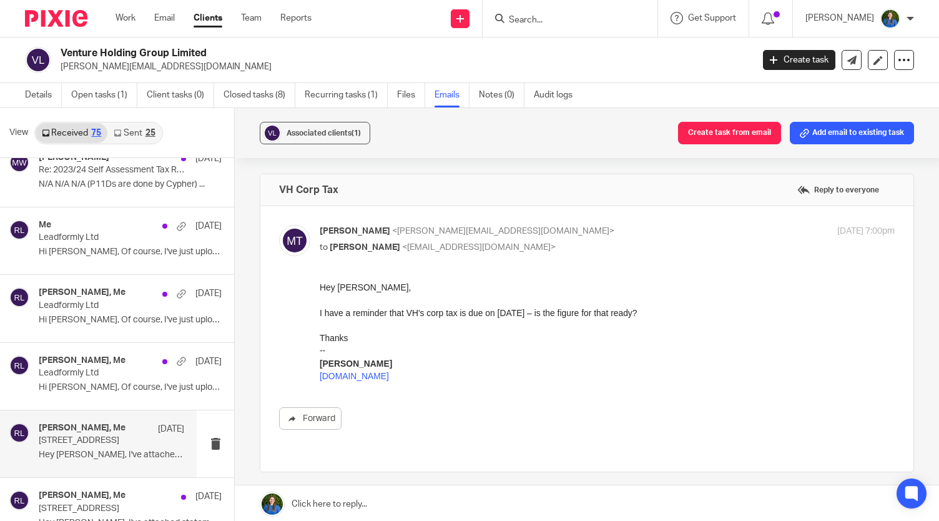
scroll to position [4288, 0]
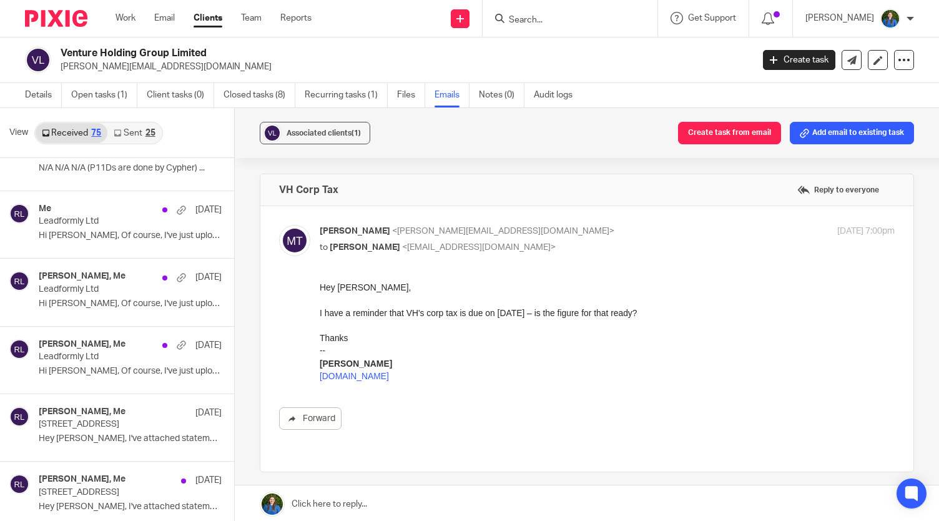
click at [127, 136] on link "Sent 25" at bounding box center [134, 133] width 54 height 20
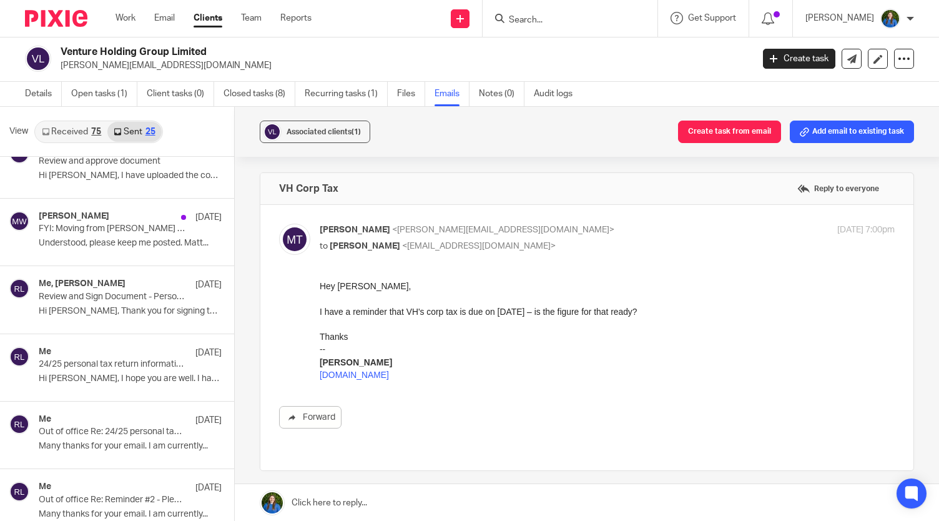
scroll to position [999, 0]
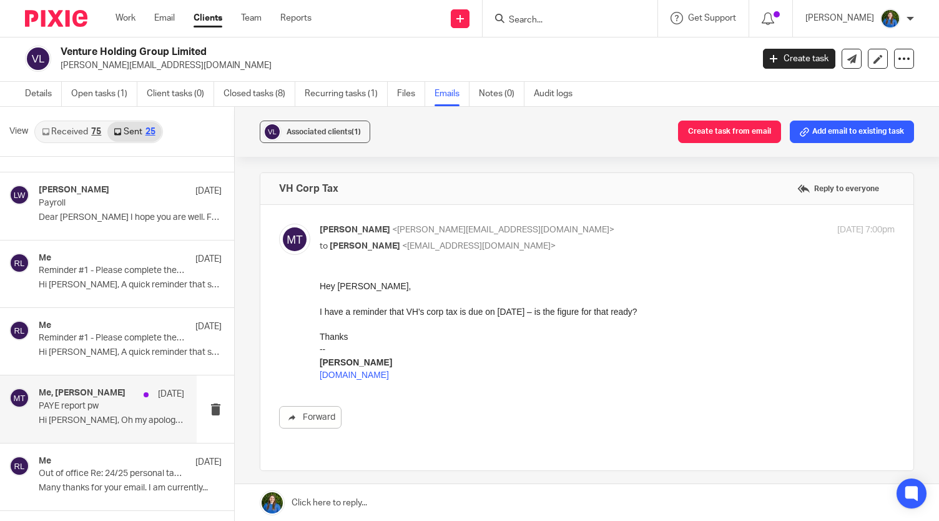
click at [101, 415] on p "Hi [PERSON_NAME], Oh my apologies! I assumed they..." at bounding box center [112, 420] width 146 height 11
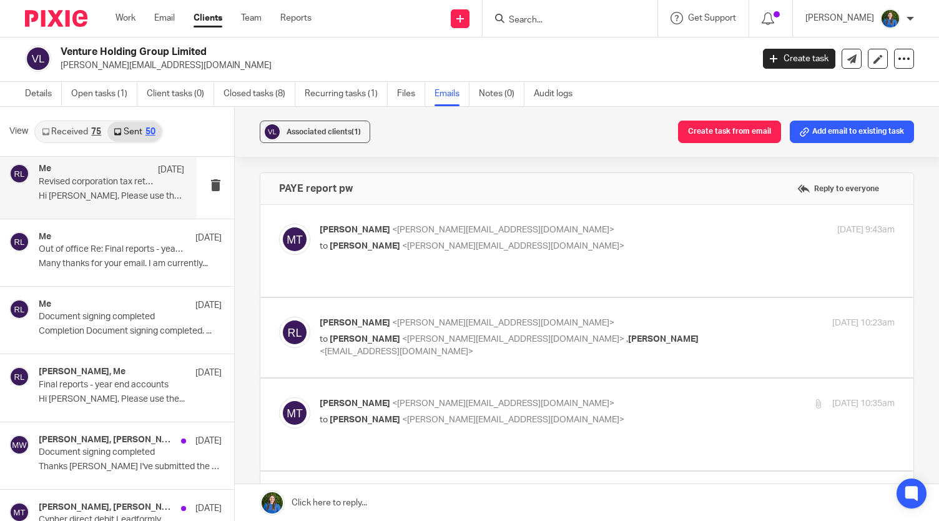
scroll to position [2498, 0]
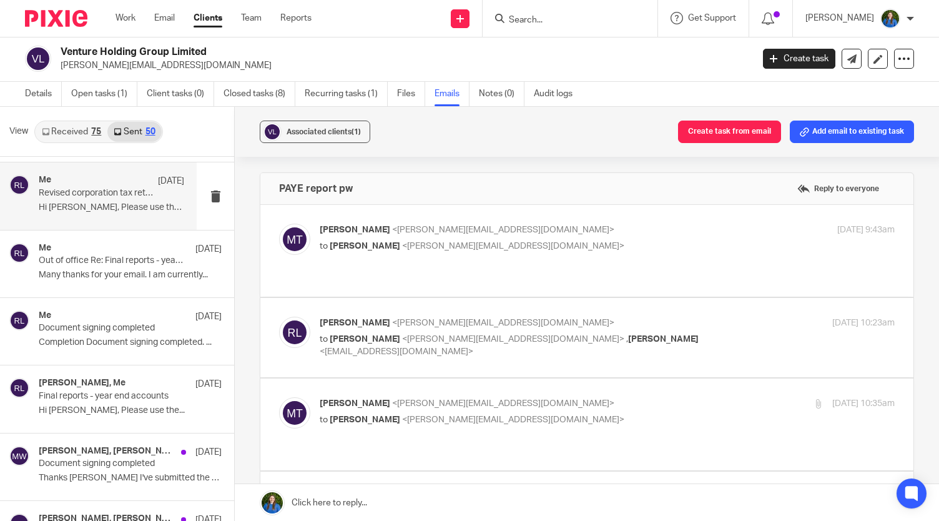
click at [71, 209] on div "Me [DATE] Revised corporation tax return for the period ended [DATE] Hi [PERSON…" at bounding box center [98, 195] width 197 height 67
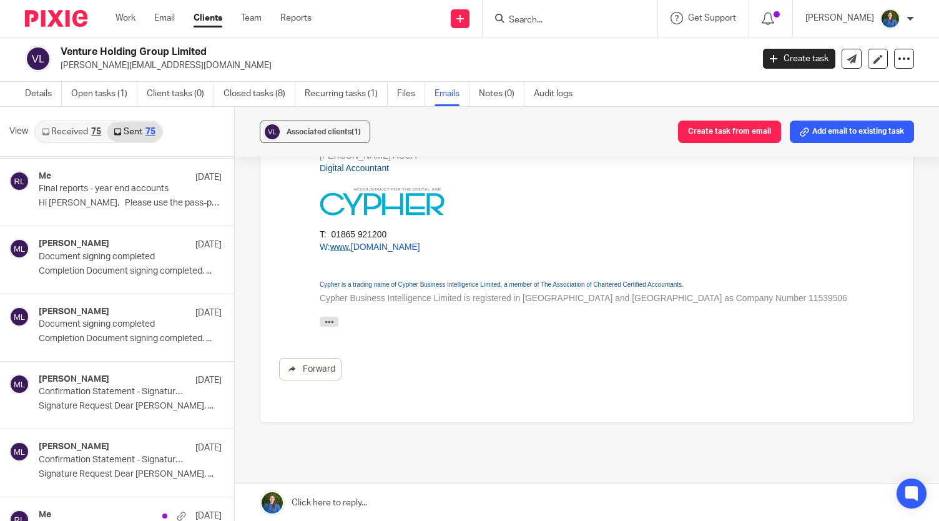
scroll to position [3810, 0]
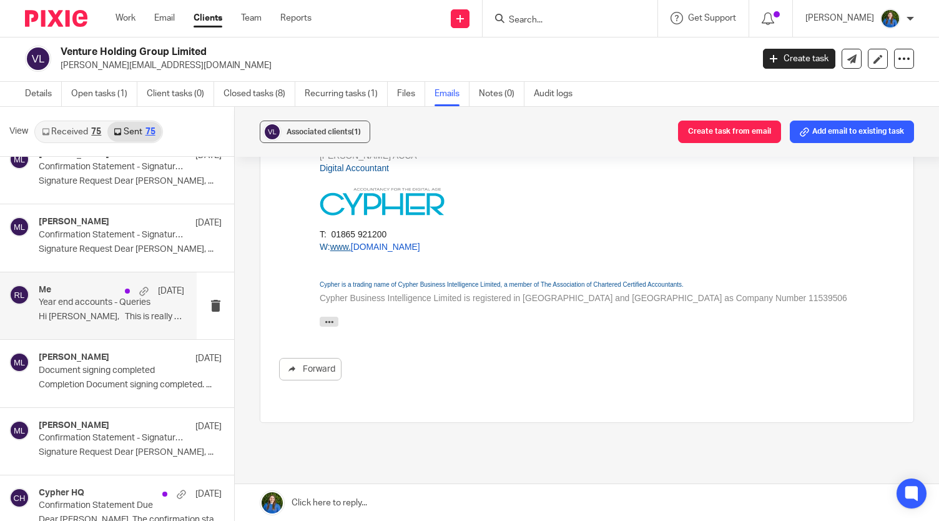
click at [75, 297] on p "Year end accounts - Queries" at bounding box center [97, 302] width 116 height 11
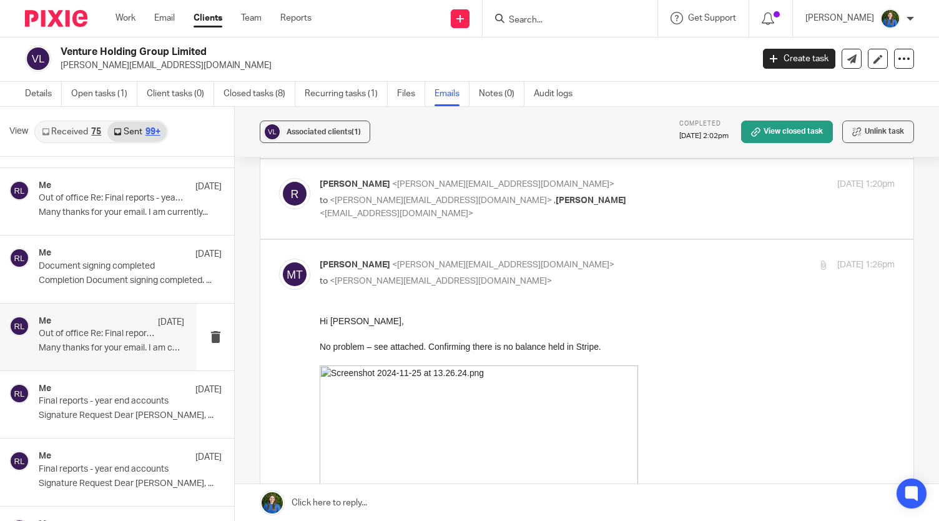
scroll to position [4872, 0]
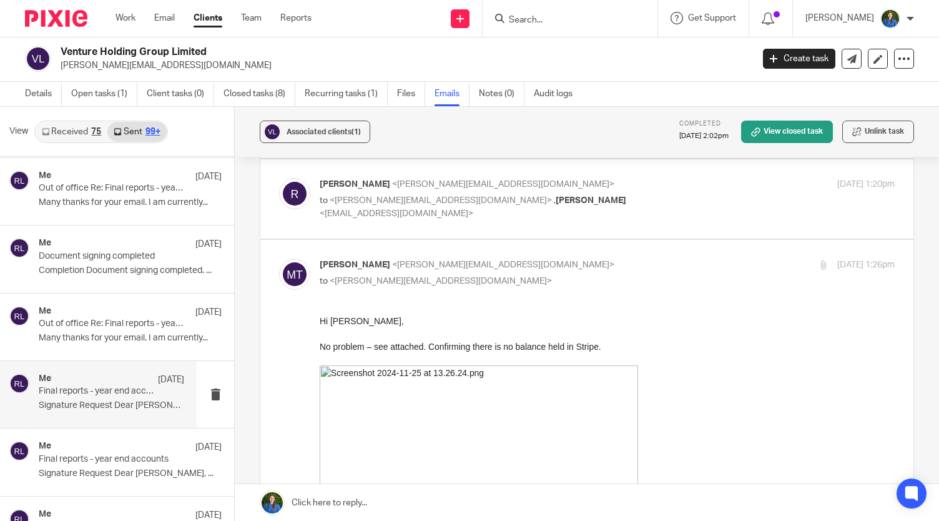
click at [95, 400] on p "Signature Request Dear [PERSON_NAME], ..." at bounding box center [112, 405] width 146 height 11
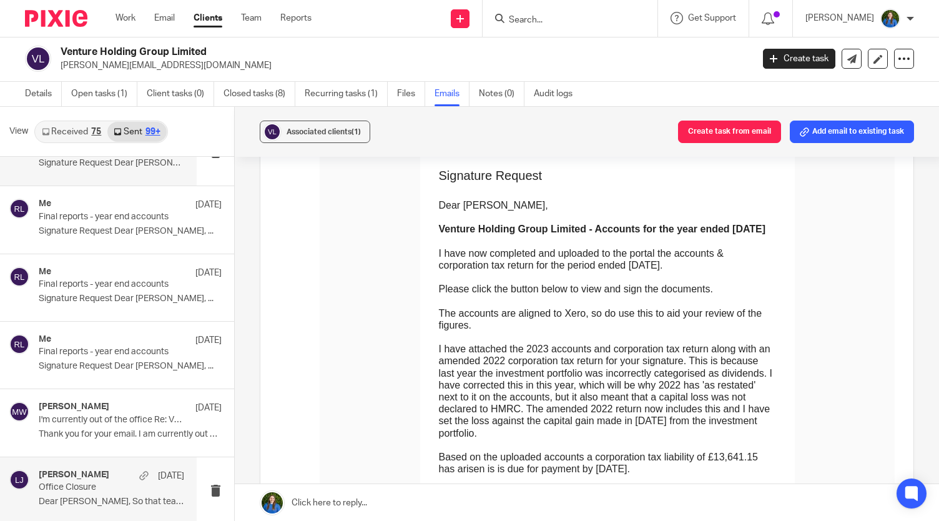
scroll to position [0, 0]
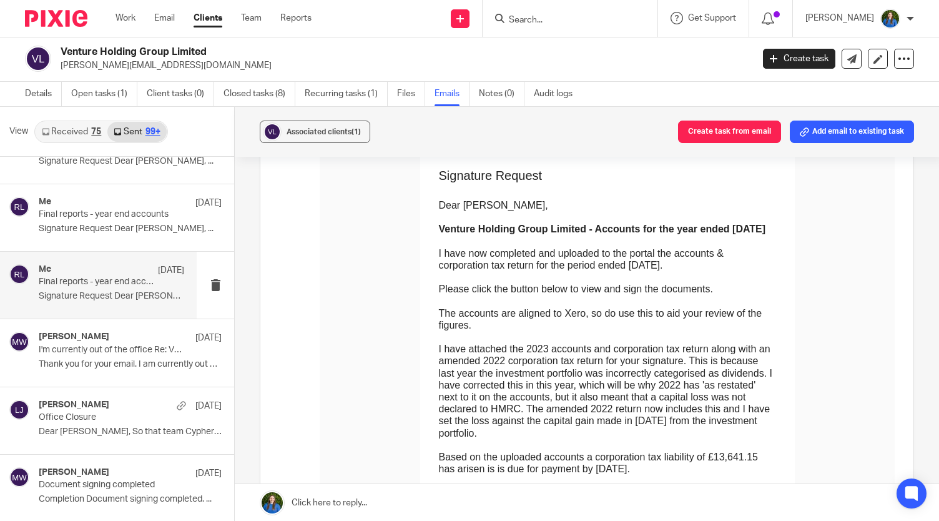
click at [88, 287] on div "Me [DATE] Final reports - year end accounts Signature Request Dear [PERSON_NAME…" at bounding box center [112, 285] width 146 height 42
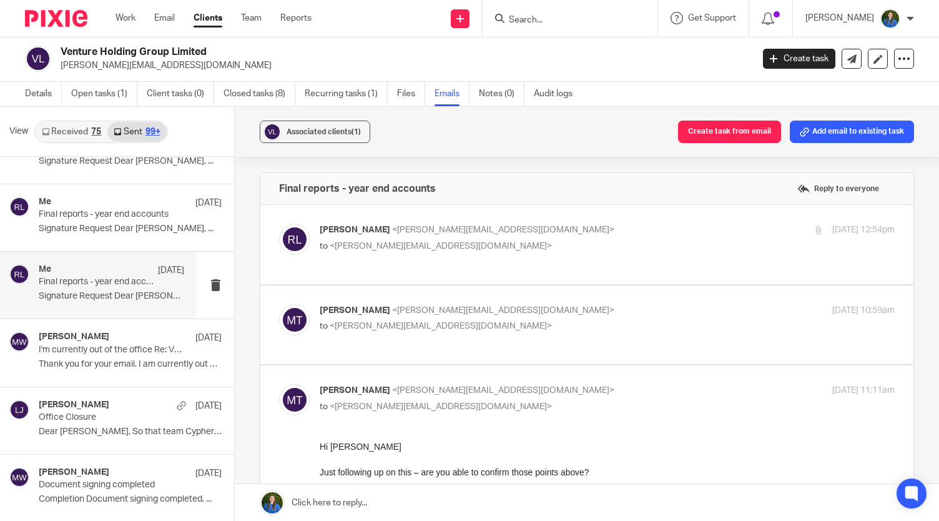
click at [463, 306] on span "<[PERSON_NAME][EMAIL_ADDRESS][DOMAIN_NAME]>" at bounding box center [503, 310] width 222 height 9
checkbox input "true"
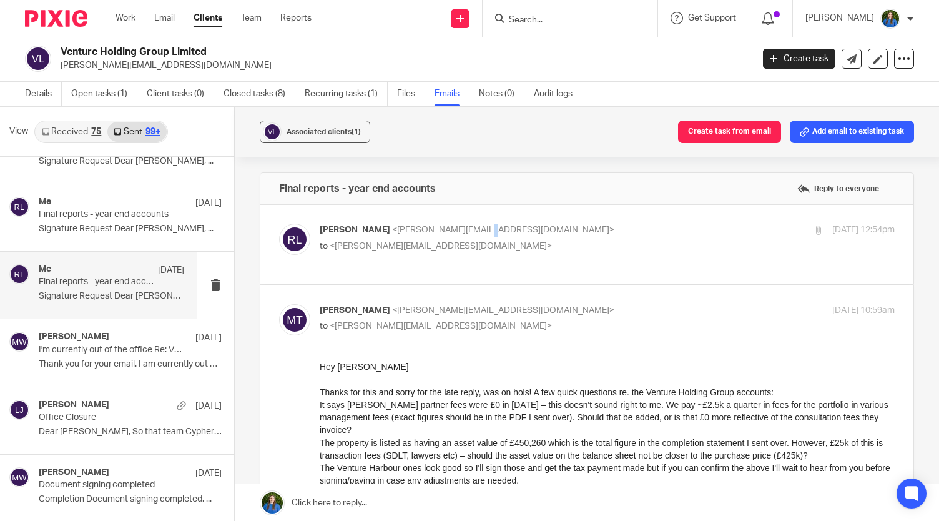
click at [468, 232] on span "<[PERSON_NAME][EMAIL_ADDRESS][DOMAIN_NAME]>" at bounding box center [503, 229] width 222 height 9
click at [546, 234] on p "[PERSON_NAME] <[PERSON_NAME][EMAIL_ADDRESS][DOMAIN_NAME]>" at bounding box center [512, 230] width 384 height 13
checkbox input "true"
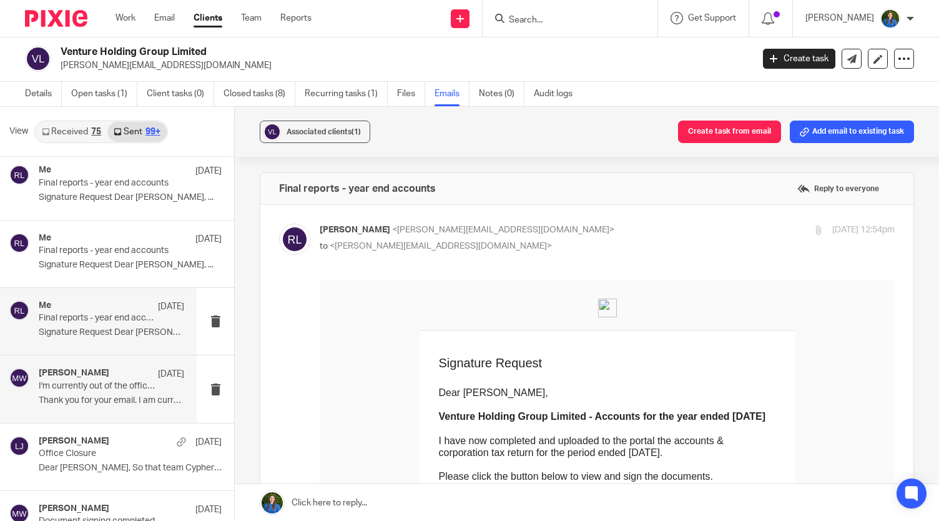
scroll to position [5122, 0]
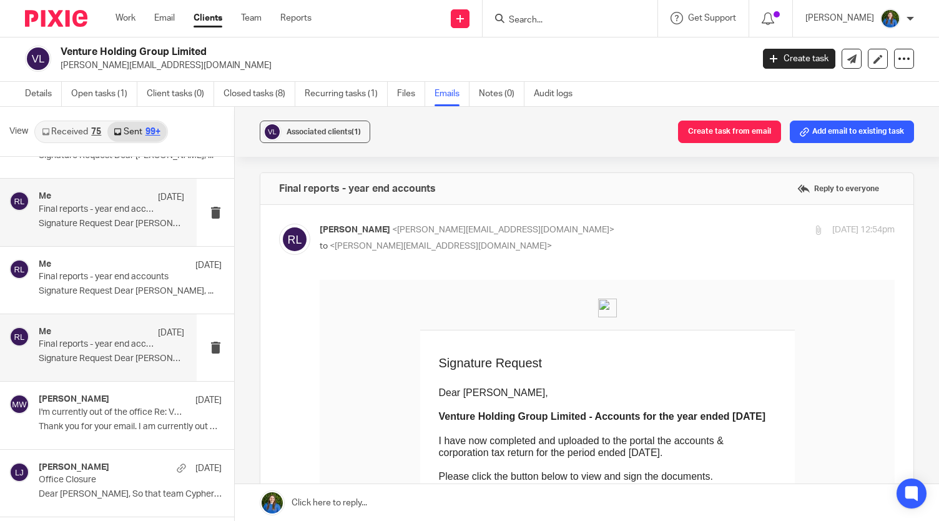
click at [86, 215] on div "Me [DATE] Final reports - year end accounts Signature Request Dear [PERSON_NAME…" at bounding box center [112, 212] width 146 height 42
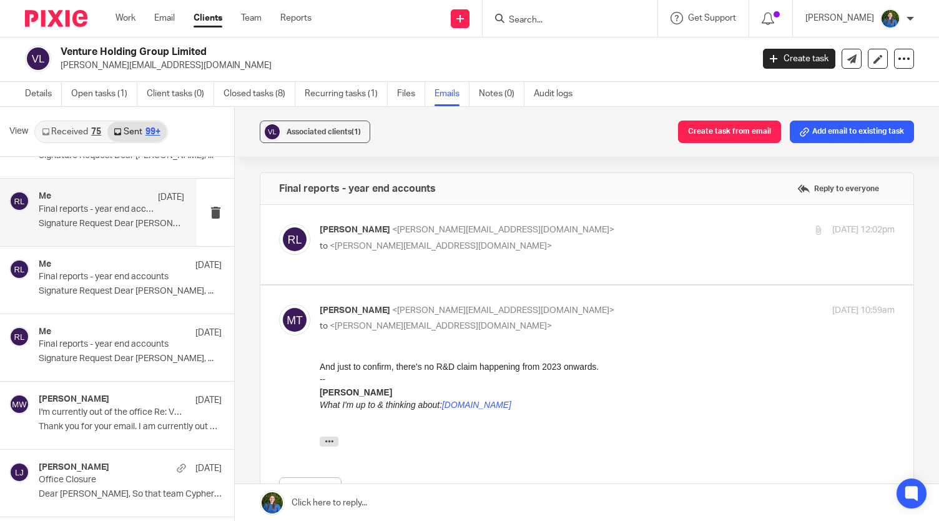
scroll to position [0, 0]
click at [522, 221] on label at bounding box center [586, 244] width 653 height 79
click at [279, 223] on input "checkbox" at bounding box center [279, 223] width 1 height 1
checkbox input "true"
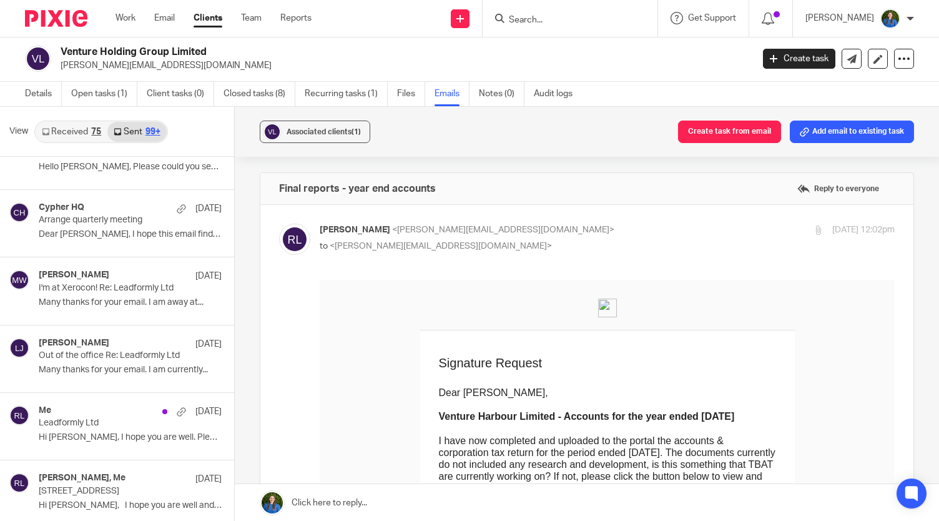
scroll to position [5996, 0]
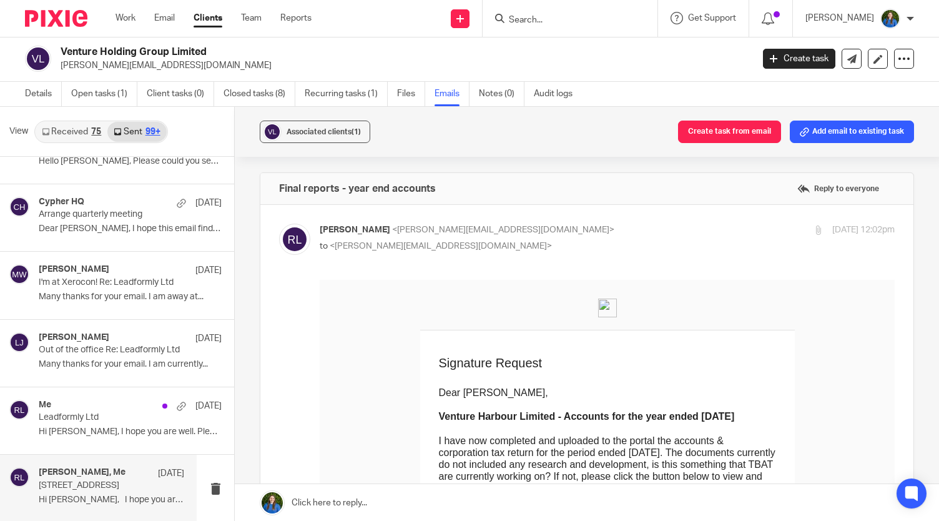
click at [81, 495] on p "Hi [PERSON_NAME], I hope you are well and had..." at bounding box center [112, 500] width 146 height 11
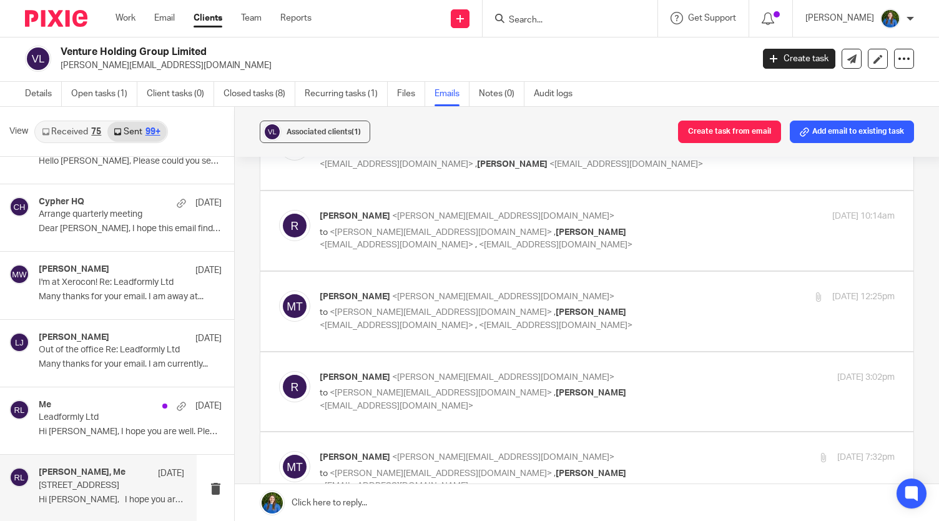
scroll to position [0, 0]
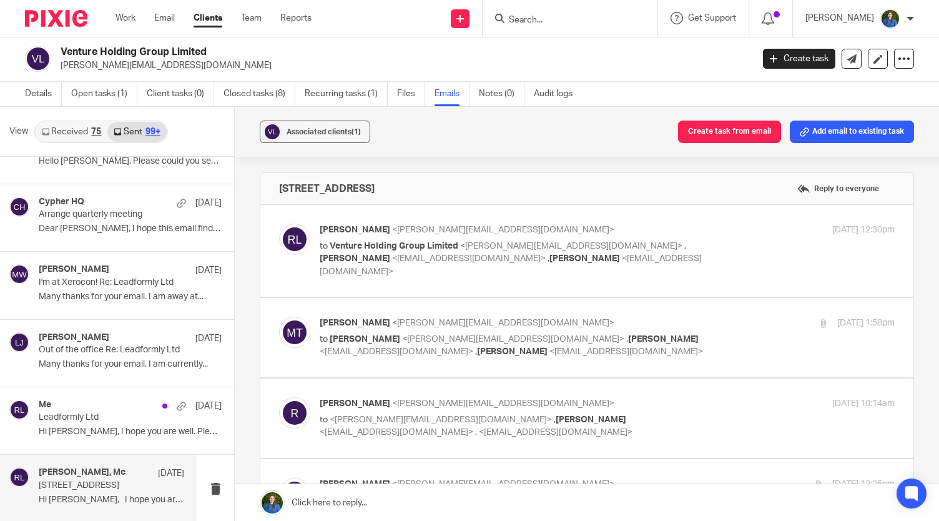
click at [518, 237] on div "[PERSON_NAME] <[PERSON_NAME][EMAIL_ADDRESS][DOMAIN_NAME]> to Venture Holding Gr…" at bounding box center [512, 251] width 384 height 54
checkbox input "true"
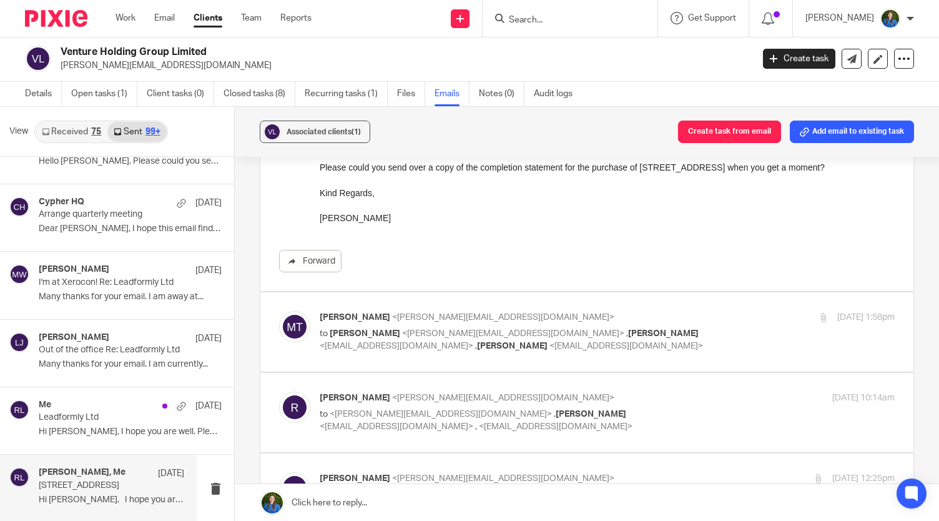
scroll to position [250, 0]
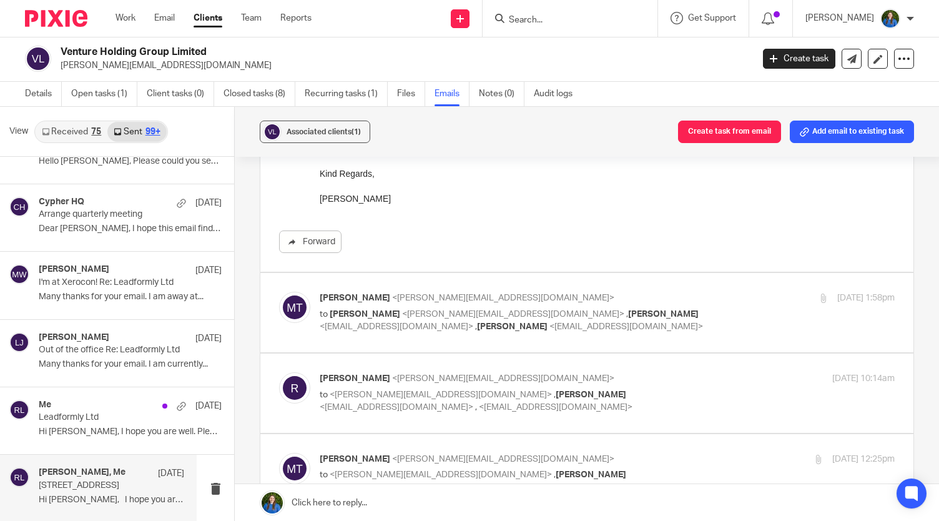
click at [490, 308] on p "to [PERSON_NAME] <[PERSON_NAME][EMAIL_ADDRESS][DOMAIN_NAME]> , [PERSON_NAME] <[…" at bounding box center [512, 321] width 384 height 26
checkbox input "true"
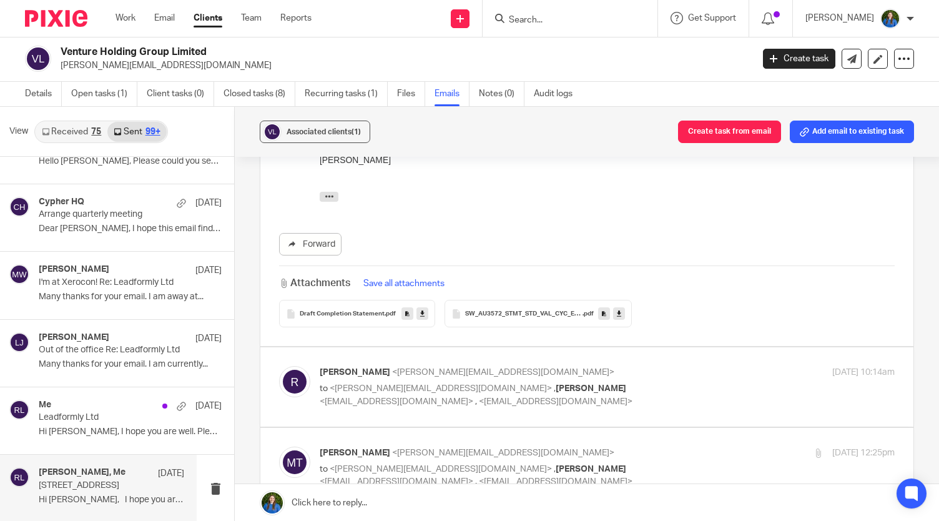
scroll to position [562, 0]
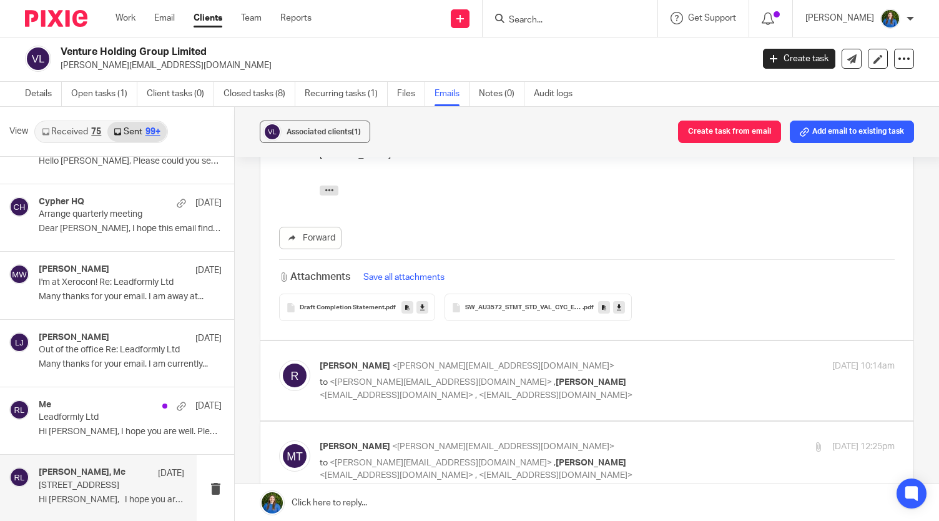
drag, startPoint x: 556, startPoint y: 363, endPoint x: 568, endPoint y: 372, distance: 15.2
click at [557, 376] on p "to <[PERSON_NAME][EMAIL_ADDRESS][DOMAIN_NAME]> , [PERSON_NAME] <[EMAIL_ADDRESS]…" at bounding box center [512, 389] width 384 height 26
checkbox input "true"
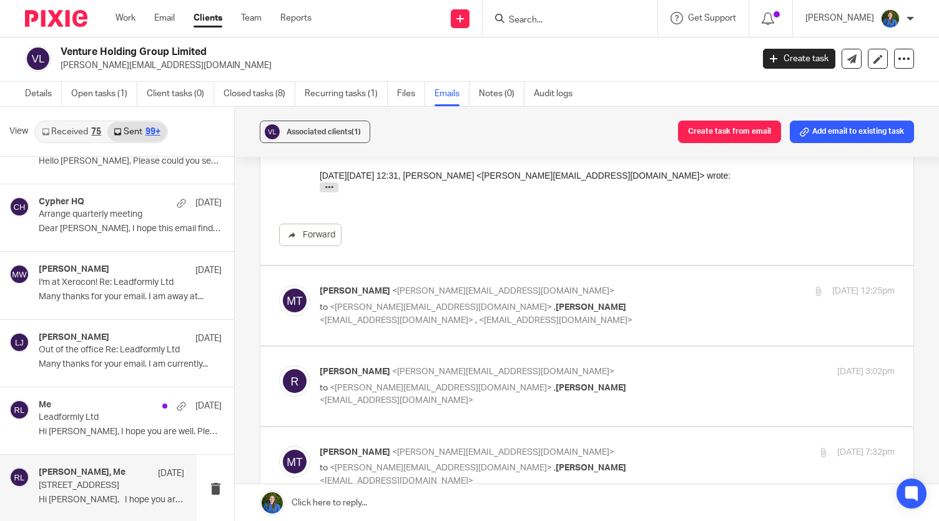
scroll to position [1187, 0]
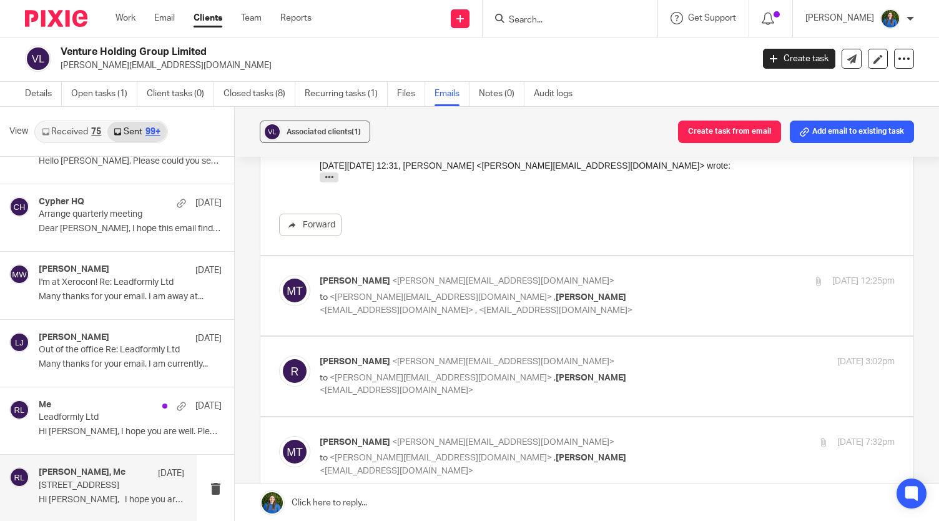
click at [473, 306] on span "<[EMAIL_ADDRESS][DOMAIN_NAME]>" at bounding box center [397, 310] width 154 height 9
checkbox input "true"
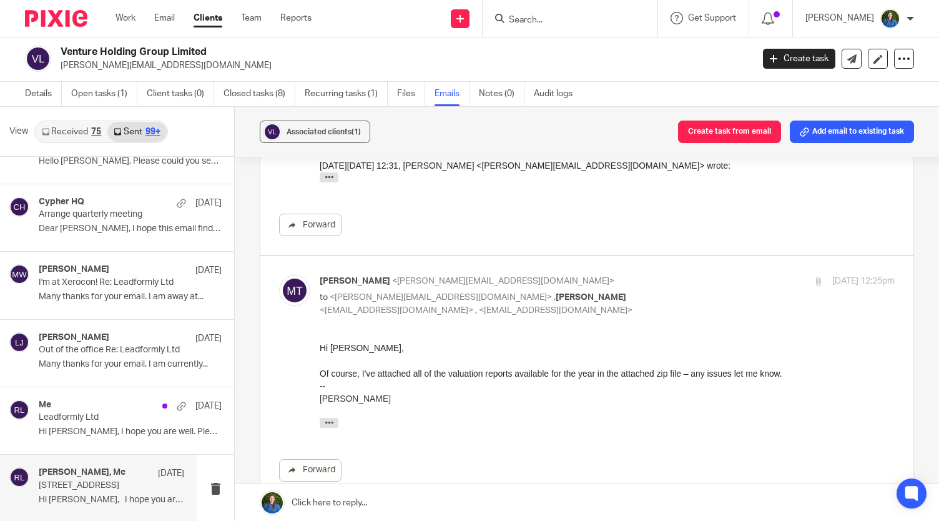
scroll to position [0, 0]
drag, startPoint x: 450, startPoint y: 373, endPoint x: 595, endPoint y: 372, distance: 145.5
click at [595, 372] on div "Hi [PERSON_NAME], Of course, I've attached all of the valuation reports availab…" at bounding box center [607, 361] width 575 height 38
copy div "valuation reports available for the year"
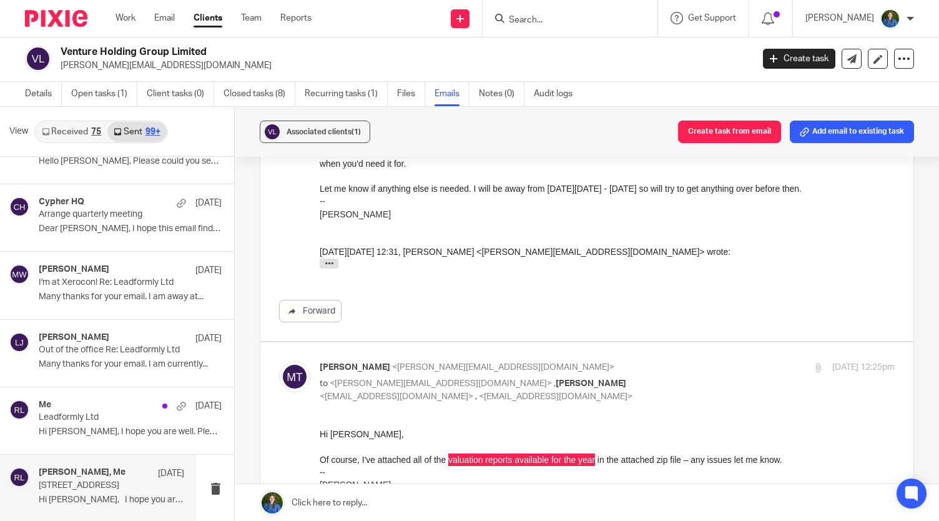
scroll to position [812, 0]
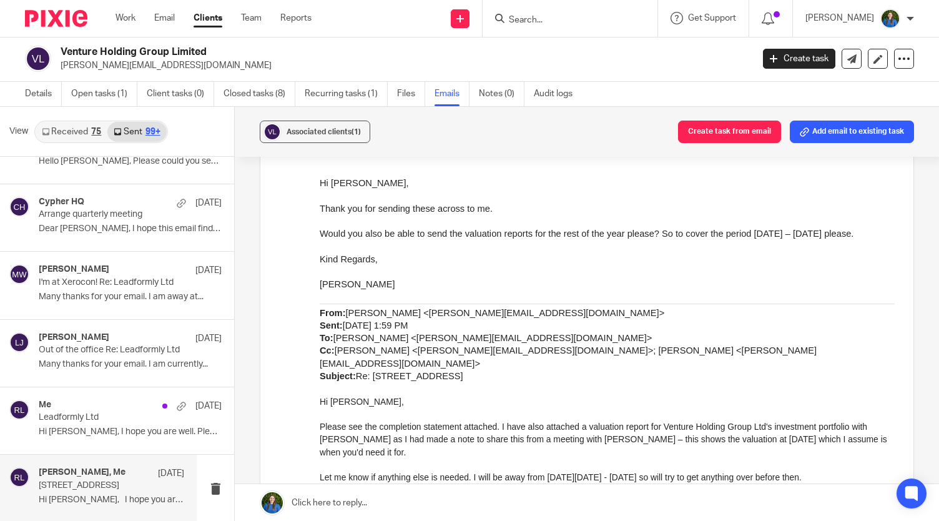
drag, startPoint x: 755, startPoint y: 234, endPoint x: 766, endPoint y: 242, distance: 14.0
click at [766, 240] on p "Would you also be able to send the valuation reports for the rest of the year p…" at bounding box center [607, 233] width 575 height 12
copy span "[DATE] – [DATE] please."
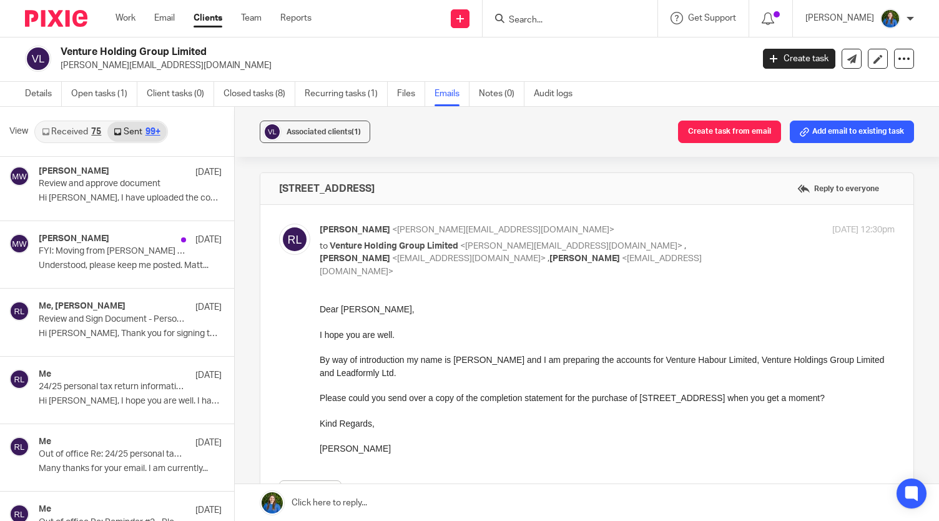
scroll to position [0, 0]
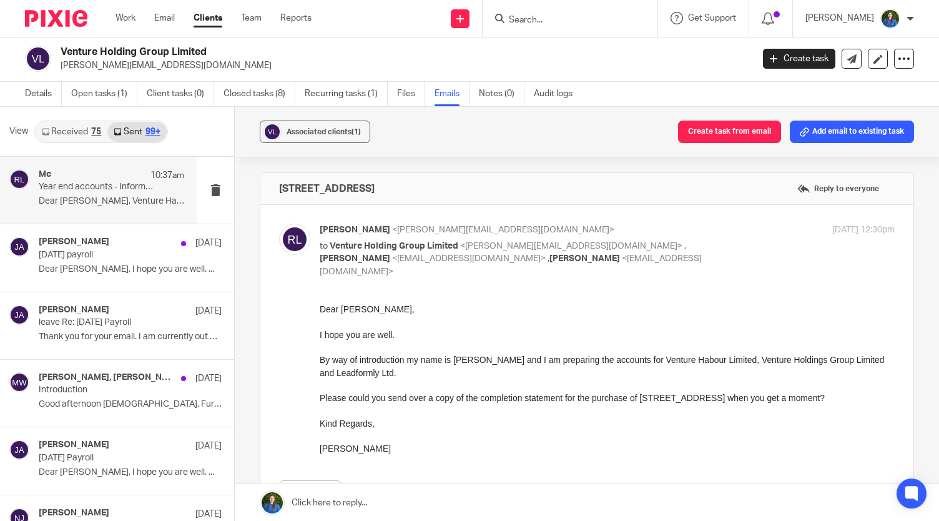
click at [56, 196] on p "Dear [PERSON_NAME], Venture Harbour Limited -..." at bounding box center [112, 201] width 146 height 11
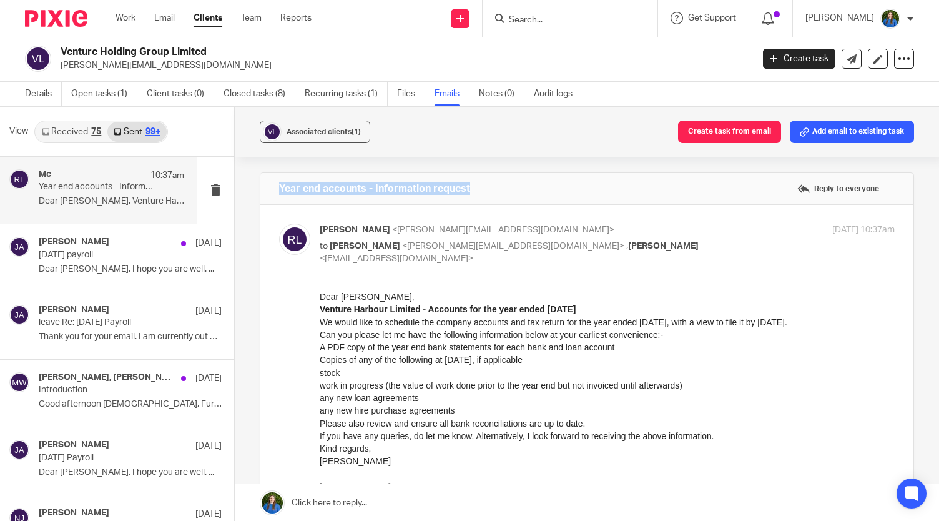
drag, startPoint x: 277, startPoint y: 186, endPoint x: 467, endPoint y: 188, distance: 189.9
click at [467, 188] on div "Year end accounts - Information request Reply to everyone" at bounding box center [586, 188] width 653 height 31
copy h4 "Year end accounts - Information request"
drag, startPoint x: 394, startPoint y: 244, endPoint x: 511, endPoint y: 248, distance: 116.9
click at [511, 248] on span "<[PERSON_NAME][EMAIL_ADDRESS][DOMAIN_NAME]>" at bounding box center [513, 246] width 222 height 9
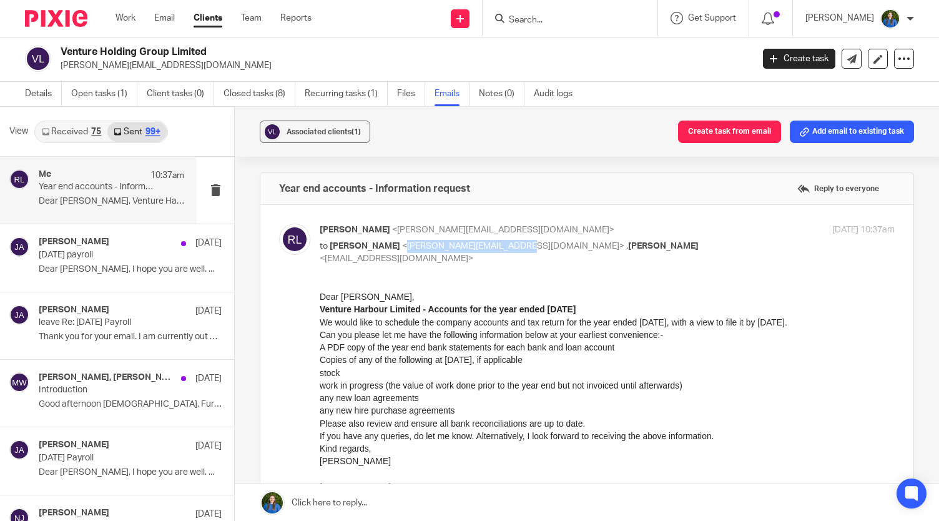
copy span "[PERSON_NAME][EMAIL_ADDRESS][DOMAIN_NAME]"
